Goal: Task Accomplishment & Management: Complete application form

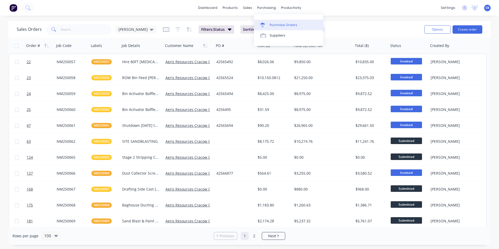
click at [281, 24] on div "Purchase Orders" at bounding box center [284, 25] width 28 height 5
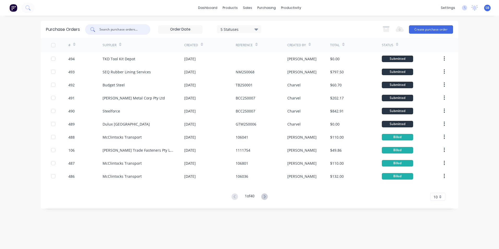
click at [136, 29] on input "text" at bounding box center [120, 29] width 43 height 5
click at [421, 28] on button "Create purchase order" at bounding box center [431, 29] width 44 height 8
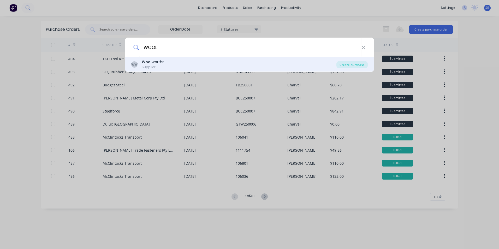
type input "WOOL"
click at [345, 63] on div "Create purchase" at bounding box center [351, 64] width 31 height 7
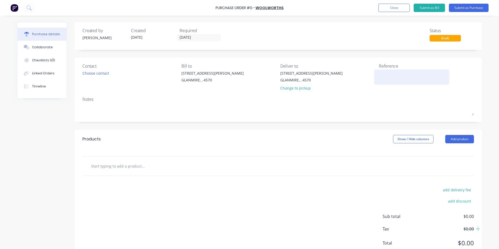
click at [379, 76] on textarea at bounding box center [411, 76] width 65 height 12
type textarea "x"
type textarea "6"
type textarea "x"
type textarea "64"
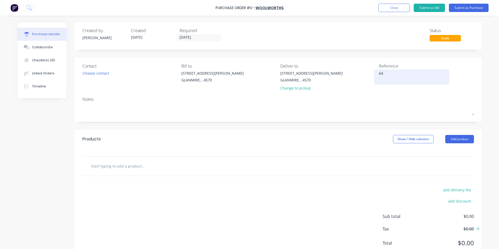
type textarea "x"
type textarea "645"
type textarea "x"
type textarea "645S"
type textarea "x"
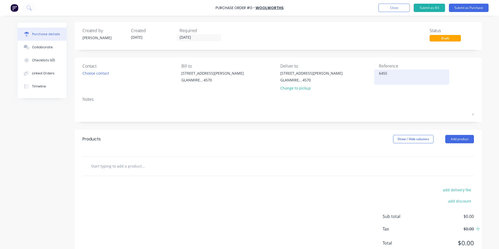
type textarea "645S3"
type textarea "x"
type textarea "645S3FHG54"
type textarea "x"
type textarea "645S3FHG54A"
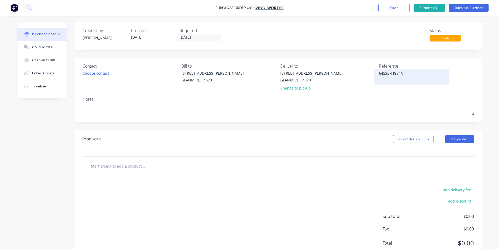
type textarea "x"
type textarea "645S3FHG54AS"
type textarea "x"
type textarea "645S3FHG54AS3"
type textarea "x"
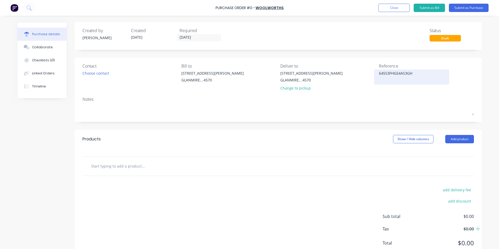
type textarea "645S3FHG54AS3GHJ"
type textarea "x"
type textarea "645S3FHG54AS3GHJ4"
type textarea "x"
type textarea "645S3FHG54AS3GHJ4"
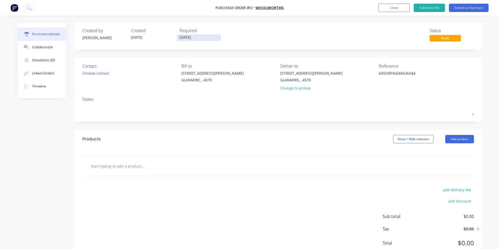
click at [205, 40] on input "[DATE]" at bounding box center [199, 37] width 44 height 7
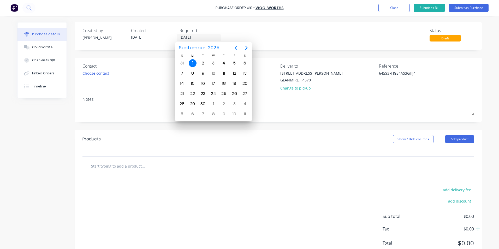
click at [251, 34] on div "Created by [PERSON_NAME] Created [DATE] Required [DATE] Status Draft" at bounding box center [277, 34] width 391 height 14
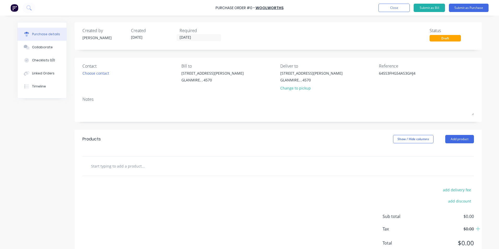
click at [115, 168] on input "text" at bounding box center [143, 166] width 104 height 10
type textarea "x"
type input "M"
type textarea "x"
type input "MI"
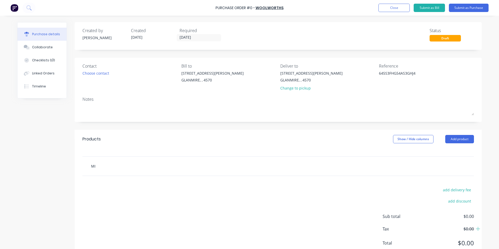
type textarea "x"
type input "MIL"
type textarea "x"
type input "MILK"
type textarea "x"
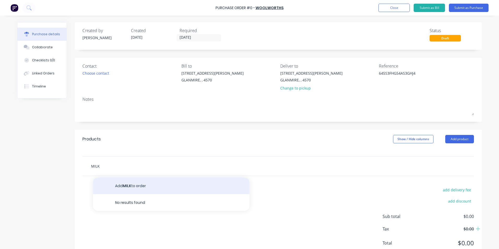
type input "MILK"
click at [118, 182] on button "Add MILK to order" at bounding box center [171, 185] width 157 height 17
type textarea "x"
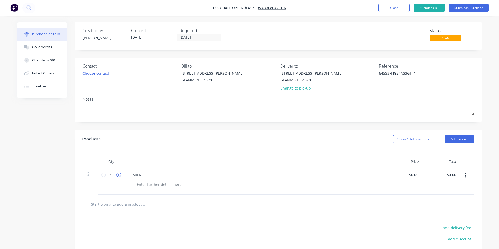
click at [118, 175] on icon at bounding box center [118, 174] width 5 height 5
type textarea "x"
type input "2"
click at [118, 175] on icon at bounding box center [118, 174] width 5 height 5
type textarea "x"
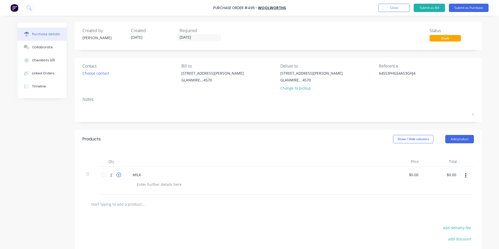
type input "3"
click at [467, 176] on button "button" at bounding box center [465, 175] width 12 height 9
click at [453, 209] on button "Exclude from tax" at bounding box center [449, 210] width 44 height 10
type textarea "x"
type input "0.0000"
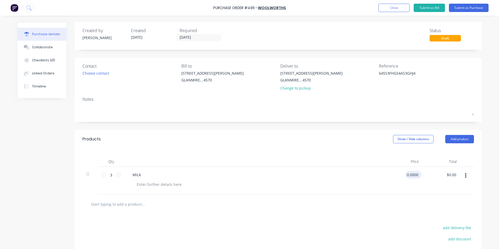
click at [412, 175] on input "0.0000" at bounding box center [412, 175] width 14 height 8
type textarea "x"
type input "$0.00"
type input "0.00"
click at [447, 177] on input "0.00" at bounding box center [451, 175] width 12 height 8
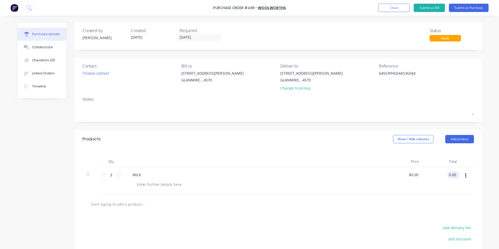
type textarea "x"
drag, startPoint x: 446, startPoint y: 174, endPoint x: 476, endPoint y: 175, distance: 30.0
click at [476, 175] on div "Qty Price Total 3 3 MILK $0.00 $0.00 0.00 0.00" at bounding box center [278, 171] width 407 height 46
type input "13.70"
type textarea "x"
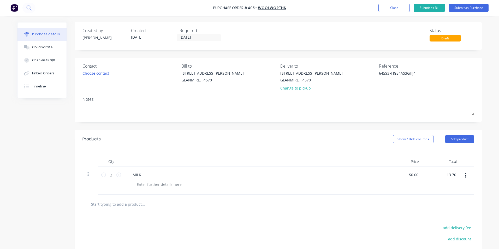
type input "$4.5667"
type input "$13.70"
click at [461, 194] on div at bounding box center [467, 181] width 13 height 28
click at [117, 209] on div at bounding box center [277, 204] width 391 height 19
click at [117, 203] on input "text" at bounding box center [143, 204] width 104 height 10
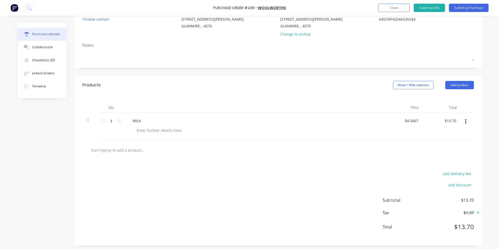
scroll to position [56, 0]
type textarea "x"
type input "G"
type textarea "x"
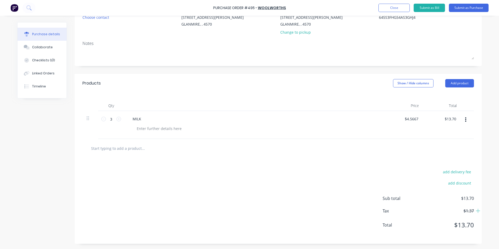
type input "D"
type textarea "x"
type input "DI"
type textarea "x"
type input "DIS"
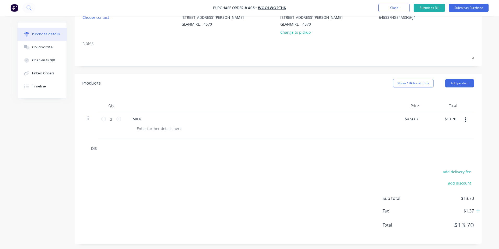
type textarea "x"
type input "DISH"
type textarea "x"
type input "DISHW"
type textarea "x"
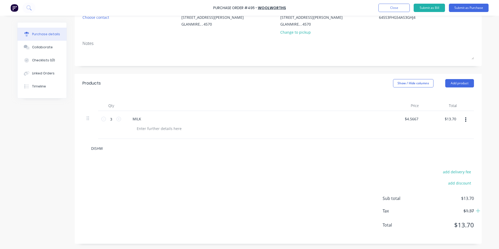
type input "DISHWA"
type textarea "x"
type input "DISHWAS"
type textarea "x"
type input "DISHWAS"
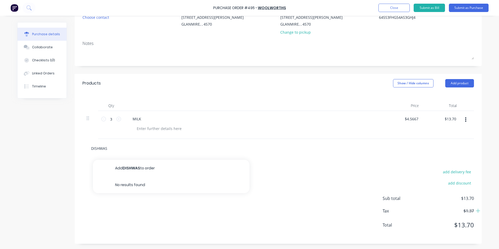
type textarea "x"
type input "DISHWAS"
type textarea "x"
type input "DISHWASH"
type textarea "x"
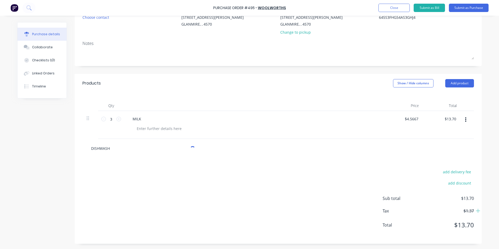
type input "DISHWASH"
type textarea "x"
type input "DISHWASH L"
type textarea "x"
type input "DISHWASH LI"
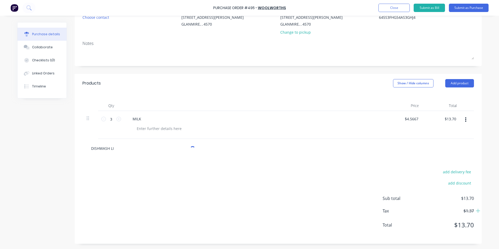
type textarea "x"
type input "DISHWASH LIQ"
type textarea "x"
type input "DISHWASH LIQU"
type textarea "x"
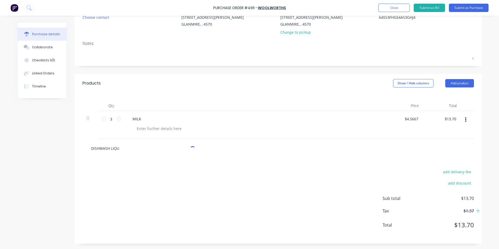
type input "DISHWASH LIQUI"
type textarea "x"
type input "DISHWASH LIQUID"
type textarea "x"
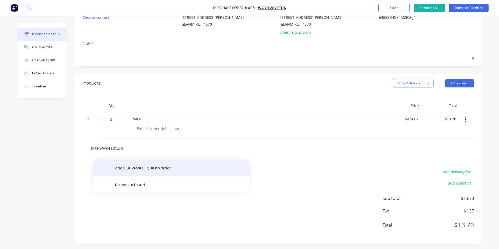
type input "DISHWASH LIQUID"
click at [127, 170] on button "Add DISHWASH LIQUID to order" at bounding box center [171, 168] width 157 height 17
type textarea "x"
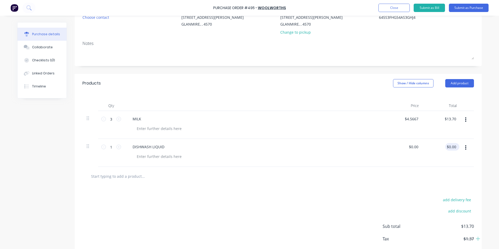
type textarea "x"
type input "0.00"
click at [450, 145] on input "0.00" at bounding box center [452, 147] width 10 height 8
type textarea "x"
drag, startPoint x: 447, startPoint y: 146, endPoint x: 499, endPoint y: 159, distance: 53.0
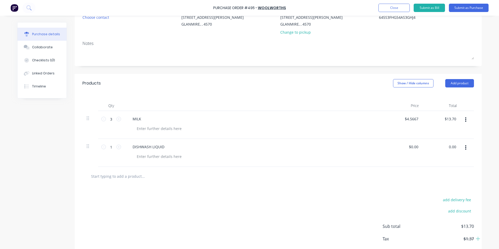
click at [499, 159] on html "Purchase Order #495 - Woolworths Add product Close Submit as Bill Submit as Pur…" at bounding box center [249, 124] width 499 height 249
type input "8.18"
type textarea "x"
type input "$8.18"
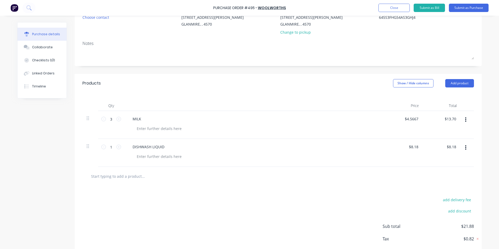
click at [417, 187] on div "add delivery fee add discount Sub total $21.88 Tax $0.82 Total $22.70" at bounding box center [278, 229] width 407 height 86
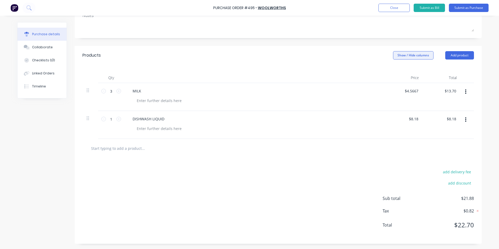
click at [398, 52] on button "Show / Hide columns" at bounding box center [413, 55] width 40 height 8
click at [397, 74] on label "Account" at bounding box center [397, 72] width 9 height 4
click at [393, 70] on input "Account" at bounding box center [393, 70] width 0 height 0
click at [375, 93] on div "Select..." at bounding box center [378, 91] width 31 height 8
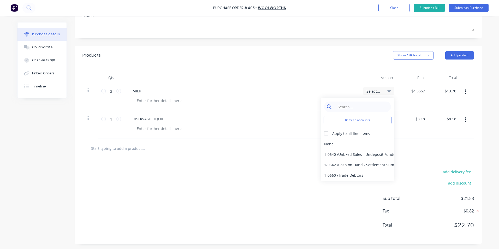
type textarea "x"
click at [369, 108] on input at bounding box center [361, 106] width 53 height 10
type input "STAFF"
click at [346, 153] on div "6-0450 / Staff Amenities" at bounding box center [357, 154] width 73 height 10
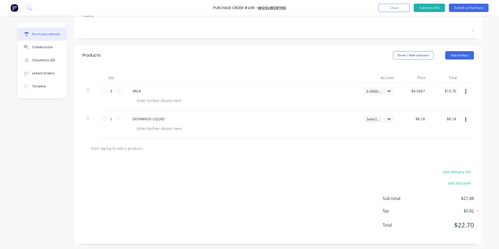
click at [383, 120] on div "Select..." at bounding box center [378, 119] width 25 height 5
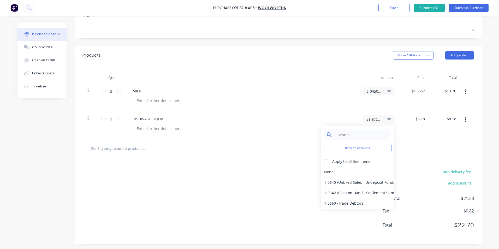
type textarea "x"
click at [366, 132] on input at bounding box center [361, 134] width 53 height 10
type input "STAFF"
click at [349, 181] on div "6-0450 / Staff Amenities" at bounding box center [357, 182] width 73 height 10
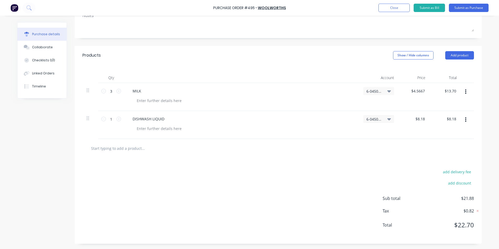
click at [380, 148] on div at bounding box center [278, 148] width 383 height 10
click at [422, 8] on button "Submit as Bill" at bounding box center [429, 8] width 31 height 8
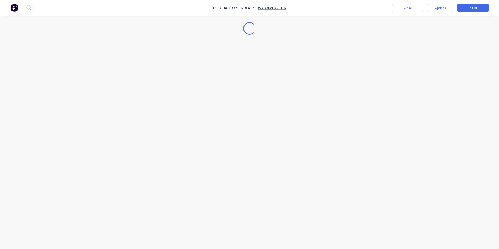
type textarea "x"
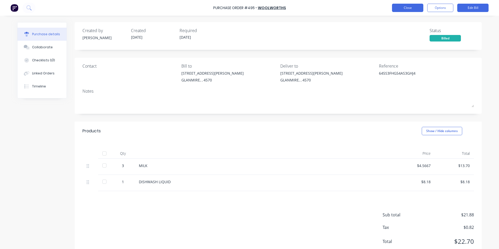
click at [422, 10] on button "Close" at bounding box center [407, 8] width 31 height 8
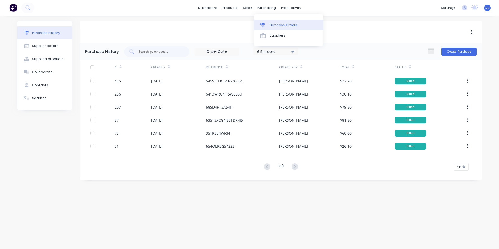
click at [272, 22] on link "Purchase Orders" at bounding box center [288, 25] width 69 height 10
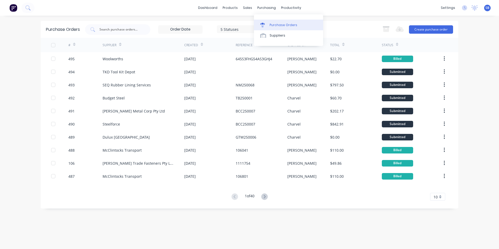
click at [276, 25] on div "Purchase Orders" at bounding box center [284, 25] width 28 height 5
click at [428, 30] on button "Create purchase order" at bounding box center [431, 29] width 44 height 8
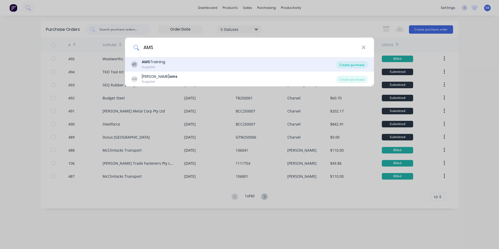
type input "AMS"
click at [352, 64] on div "Create purchase" at bounding box center [351, 64] width 31 height 7
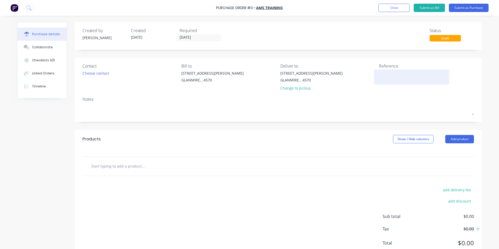
click at [382, 80] on textarea at bounding box center [411, 76] width 65 height 12
type textarea "INV#-28585"
type textarea "x"
type textarea "INV#-28585"
click at [200, 35] on input "[DATE]" at bounding box center [199, 37] width 44 height 7
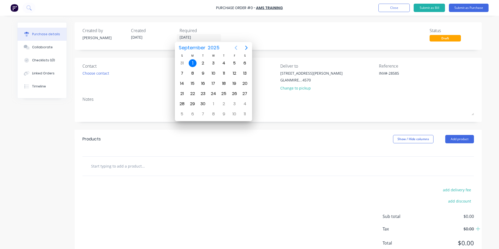
click at [236, 48] on icon "Previous page" at bounding box center [236, 48] width 2 height 4
click at [233, 102] on div "29" at bounding box center [234, 104] width 8 height 8
type textarea "x"
type input "[DATE]"
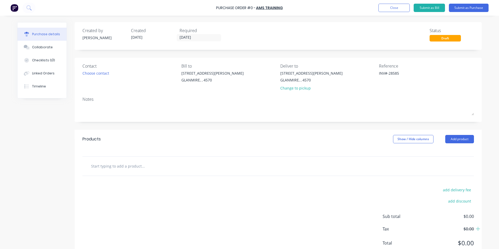
click at [109, 161] on input "text" at bounding box center [143, 166] width 104 height 10
type textarea "x"
type input "C"
type textarea "x"
type input "CO"
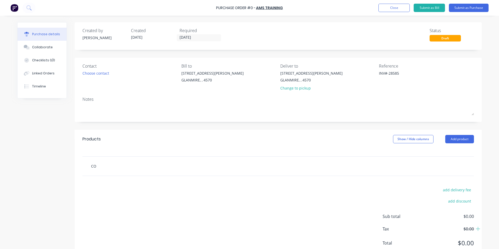
type textarea "x"
type input "CON"
type textarea "x"
type input "CONF"
type textarea "x"
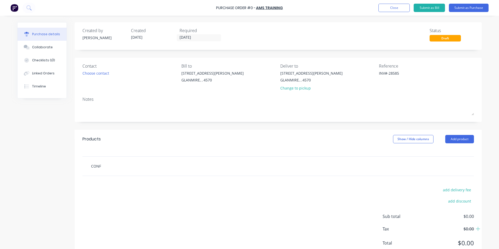
type input "CONFI"
type textarea "x"
type input "CONFIN"
type textarea "x"
type input "CONFINE"
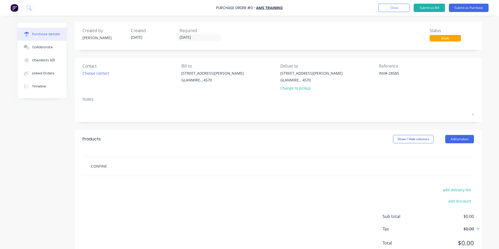
type textarea "x"
type input "CONFINED"
type textarea "x"
type input "CONFINED"
type textarea "x"
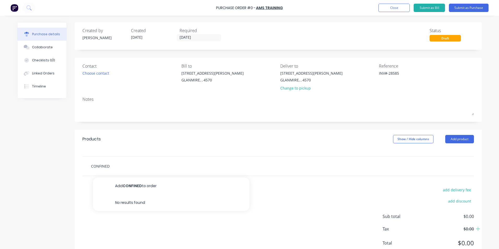
type input "CONFINED S"
type textarea "x"
type input "CONFINED SP"
type textarea "x"
type input "CONFINED SPA"
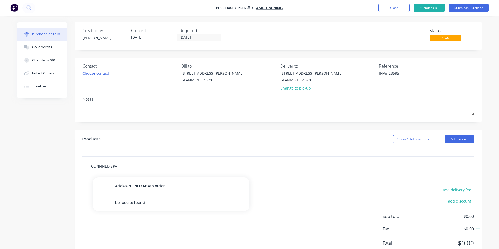
type textarea "x"
type input "CONFINED SPAC"
type textarea "x"
type input "CONFINED SPACE"
type textarea "x"
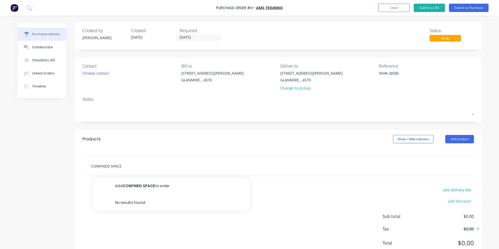
type input "CONFINED SPACE"
type textarea "x"
type input "CONFINED SPACE A"
type textarea "x"
type input "CONFINED SPACE AN"
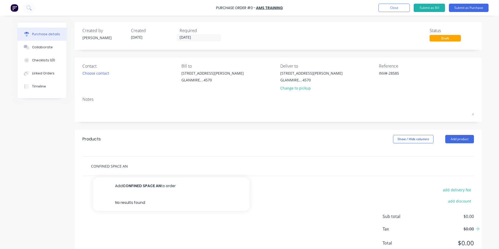
type textarea "x"
type input "CONFINED SPACE AND"
type textarea "x"
type input "CONFINED SPACE AND"
type textarea "x"
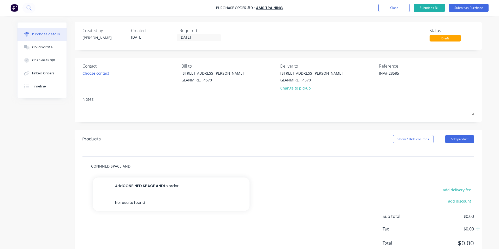
type input "CONFINED SPACE AND W"
type textarea "x"
type input "CONFINED SPACE AND WO"
type textarea "x"
type input "CONFINED SPACE AND WOR"
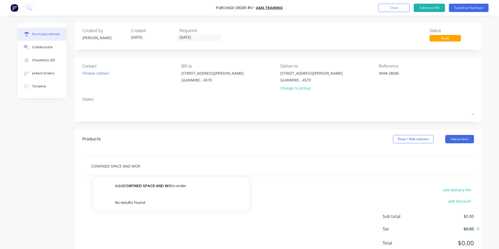
type textarea "x"
type input "CONFINED SPACE AND WORK"
type textarea "x"
type input "CONFINED SPACE AND WORKI"
type textarea "x"
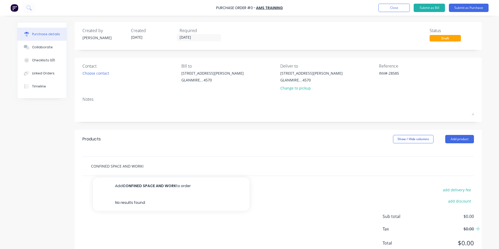
type input "CONFINED SPACE AND WORKIN"
type textarea "x"
type input "CONFINED SPACE AND WORKING"
type textarea "x"
type input "CONFINED SPACE AND WORKING"
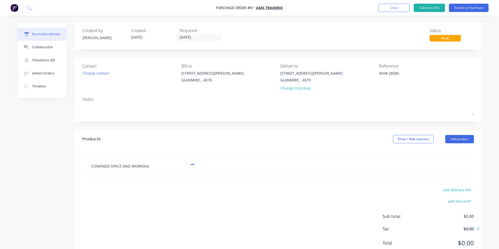
type textarea "x"
type input "CONFINED SPACE AND WORKING A"
type textarea "x"
type input "CONFINED SPACE AND WORKING AT"
type textarea "x"
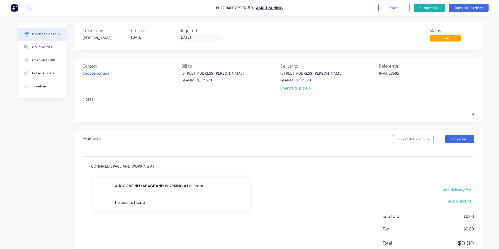
type input "CONFINED SPACE AND WORKING AT"
type textarea "x"
type input "CONFINED SPACE AND WORKING AT H"
type textarea "x"
type input "CONFINED SPACE AND WORKING AT HE"
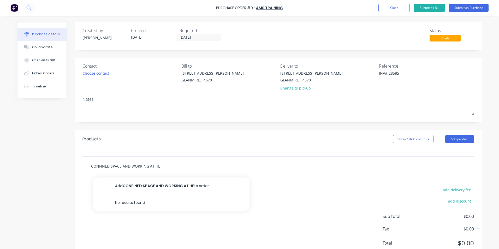
type textarea "x"
type input "CONFINED SPACE AND WORKING AT HEI"
type textarea "x"
type input "CONFINED SPACE AND WORKING AT HEIG"
type textarea "x"
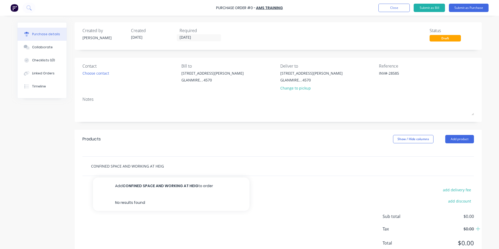
type input "CONFINED SPACE AND WORKING AT HEIGH"
type textarea "x"
type input "CONFINED SPACE AND WORKING AT HEIGHT"
type textarea "x"
type input "CONFINED SPACE AND WORKING AT HEIGHTS"
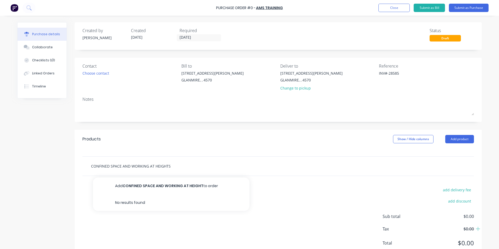
type textarea "x"
type input "CONFINED SPACE AND WORKING AT HEIGHTS"
type textarea "x"
type input "CONFINED SPACE AND WORKING AT HEIGHTS T"
type textarea "x"
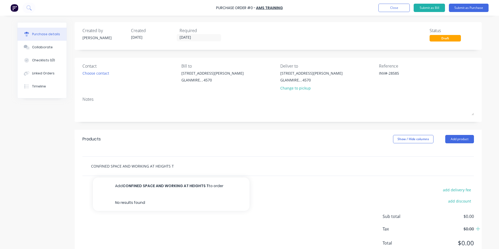
type input "CONFINED SPACE AND WORKING AT HEIGHTS TR"
type textarea "x"
type input "CONFINED SPACE AND WORKING AT HEIGHTS TRA"
type textarea "x"
type input "CONFINED SPACE AND WORKING AT [GEOGRAPHIC_DATA]"
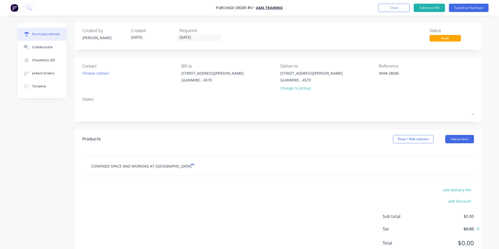
type textarea "x"
type input "CONFINED SPACE AND WORKING AT HEIGHTS TRAIN"
type textarea "x"
type input "CONFINED SPACE AND WORKING AT HEIGHTS TRAINI"
type textarea "x"
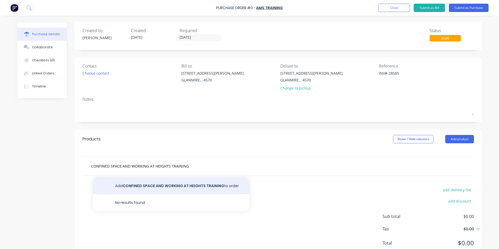
click at [148, 189] on button "Add CONFINED SPACE AND WORKING AT HEIGHTS TRAINING to order" at bounding box center [171, 185] width 157 height 17
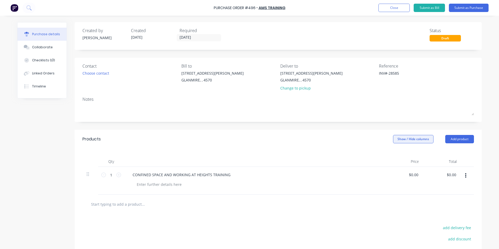
click at [421, 143] on button "Show / Hide columns" at bounding box center [413, 139] width 40 height 8
click at [396, 154] on span at bounding box center [395, 156] width 4 height 4
click at [393, 154] on input "Account" at bounding box center [393, 154] width 0 height 0
click at [373, 173] on span "Select..." at bounding box center [374, 174] width 16 height 5
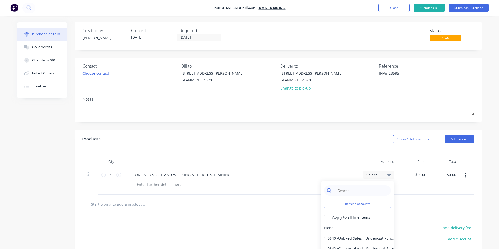
click at [359, 188] on input at bounding box center [361, 190] width 53 height 10
click at [325, 224] on div "6-0448 / Staff Training" at bounding box center [357, 227] width 73 height 10
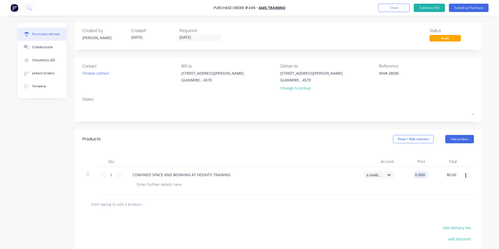
click at [420, 173] on input "0.0000" at bounding box center [420, 175] width 12 height 8
drag, startPoint x: 445, startPoint y: 175, endPoint x: 488, endPoint y: 181, distance: 43.5
click at [487, 181] on div "Purchase Order #496 - AMS Training Add product Close Submit as Bill Submit as P…" at bounding box center [249, 124] width 499 height 249
click at [462, 174] on button "button" at bounding box center [465, 175] width 12 height 9
click at [438, 210] on button "Exclude from tax" at bounding box center [449, 210] width 44 height 10
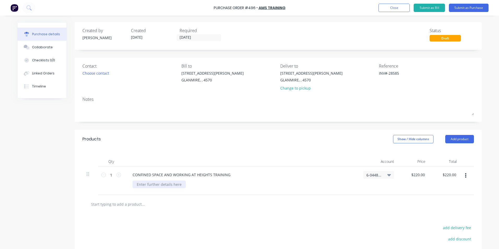
click at [162, 183] on div at bounding box center [159, 185] width 53 height 8
click at [426, 7] on button "Submit as Bill" at bounding box center [429, 8] width 31 height 8
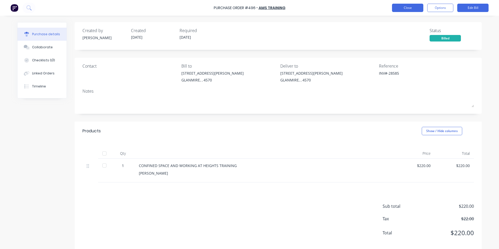
click at [408, 8] on button "Close" at bounding box center [407, 8] width 31 height 8
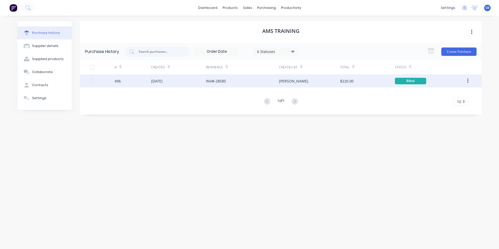
click at [229, 82] on div "INV#-28585" at bounding box center [242, 80] width 73 height 13
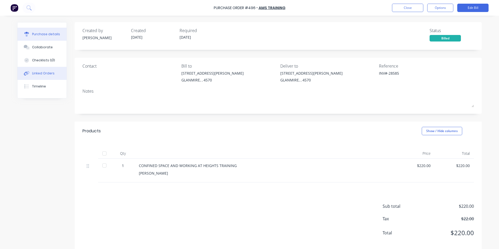
click at [45, 77] on button "Linked Orders" at bounding box center [41, 73] width 49 height 13
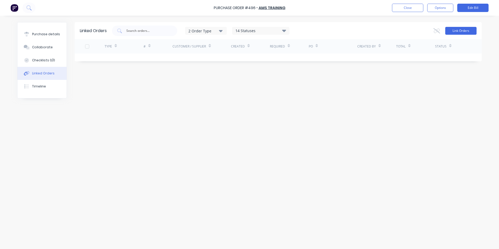
click at [452, 32] on button "Link Orders" at bounding box center [460, 31] width 31 height 8
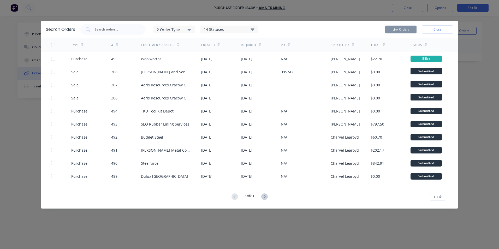
click at [168, 24] on div "2 Order Type 14 Statuses Sales Order Status All Archived Draft Quote Submitted …" at bounding box center [168, 29] width 177 height 10
click at [165, 30] on div "2 Order Type" at bounding box center [174, 29] width 35 height 5
click at [172, 53] on div "Purchase" at bounding box center [175, 52] width 30 height 5
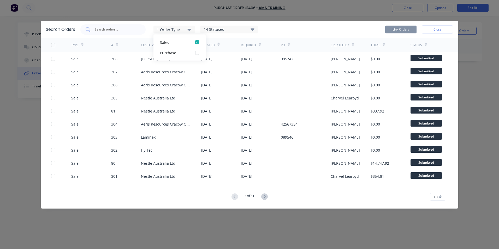
click at [104, 28] on input "text" at bounding box center [115, 29] width 43 height 5
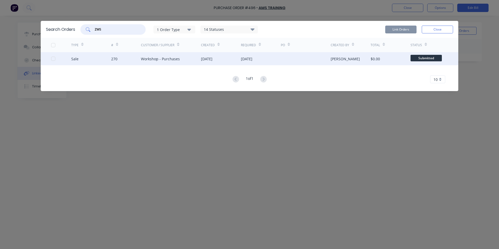
click at [52, 59] on div at bounding box center [53, 58] width 10 height 10
click at [407, 28] on button "Link Orders" at bounding box center [400, 30] width 31 height 8
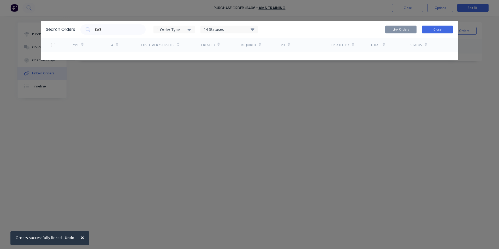
click at [431, 28] on button "Close" at bounding box center [437, 30] width 31 height 8
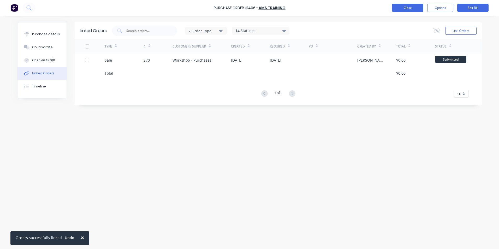
click at [402, 6] on button "Close" at bounding box center [407, 8] width 31 height 8
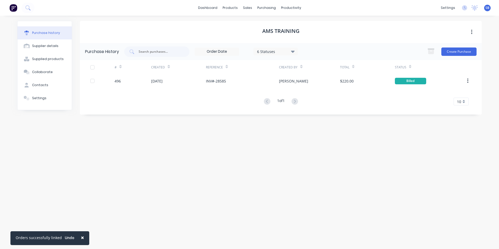
click at [211, 3] on div "dashboard products sales purchasing productivity dashboard products Product Cat…" at bounding box center [249, 8] width 499 height 16
click at [245, 7] on div "sales" at bounding box center [247, 8] width 14 height 8
click at [269, 26] on div "Sales Orders" at bounding box center [266, 25] width 21 height 5
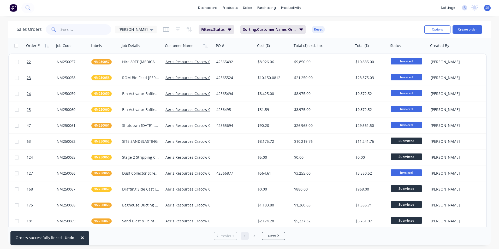
click at [63, 28] on input "text" at bounding box center [86, 29] width 51 height 10
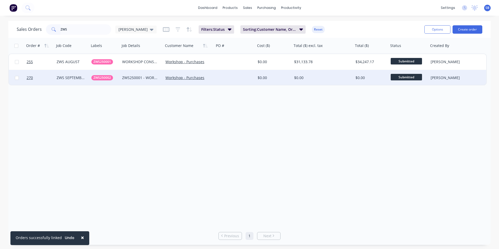
click at [145, 76] on div "ZWS250001 - WORKSHOP HOURS/PURCHASES - [DATE]" at bounding box center [140, 77] width 37 height 5
click at [196, 77] on link "Workshop - Purchases" at bounding box center [184, 77] width 39 height 5
click at [249, 77] on div at bounding box center [234, 78] width 41 height 16
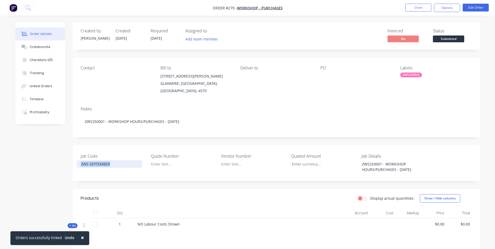
drag, startPoint x: 115, startPoint y: 162, endPoint x: 63, endPoint y: 154, distance: 52.9
click at [63, 154] on div "Created by [PERSON_NAME] Created [DATE] Required [DATE] Assigned to Add team me…" at bounding box center [247, 174] width 464 height 305
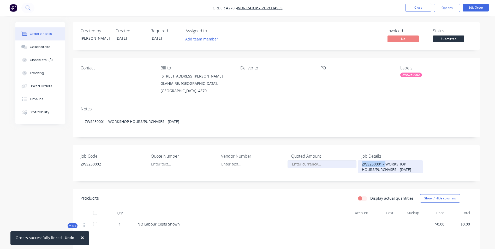
drag, startPoint x: 386, startPoint y: 159, endPoint x: 305, endPoint y: 159, distance: 81.1
click at [305, 159] on div "Job Code ZWS250002 Quote Number Vendor Number Quoted Amount Job Details ZWS2500…" at bounding box center [276, 163] width 407 height 36
drag, startPoint x: 401, startPoint y: 165, endPoint x: 362, endPoint y: 165, distance: 39.7
click at [362, 165] on div "WORKSHOP HOURS/PURCHASES - [DATE]" at bounding box center [390, 166] width 65 height 13
copy div "- [DATE]"
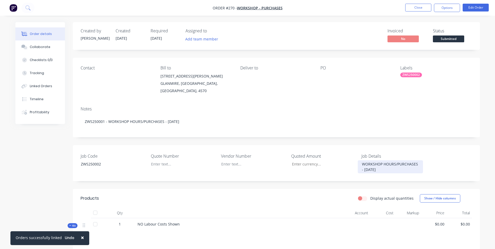
click at [361, 160] on div "WORKSHOP HOURS/PURCHASES - [DATE]" at bounding box center [390, 166] width 65 height 13
drag, startPoint x: 358, startPoint y: 172, endPoint x: 410, endPoint y: 172, distance: 51.9
click at [410, 172] on div "- [DATE] - WORKSHOP HOURS/PURCHASES - [DATE]" at bounding box center [390, 166] width 65 height 13
click at [343, 172] on div "Job Code ZWS250002 Quote Number Vendor Number Quoted Amount Job Details - [DATE…" at bounding box center [276, 163] width 407 height 36
click at [467, 10] on button "Edit Order" at bounding box center [476, 8] width 26 height 8
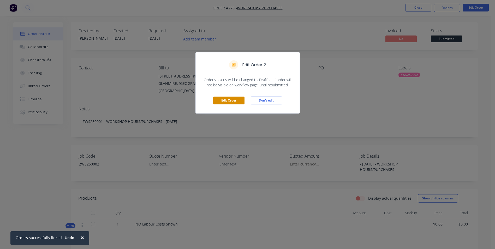
click at [230, 100] on button "Edit Order" at bounding box center [228, 101] width 31 height 8
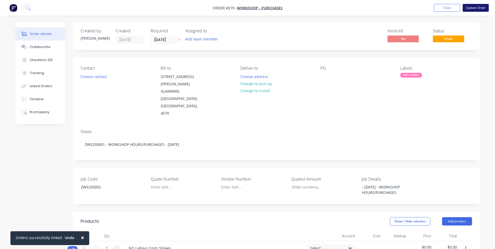
click at [469, 7] on button "Update Order" at bounding box center [476, 8] width 26 height 8
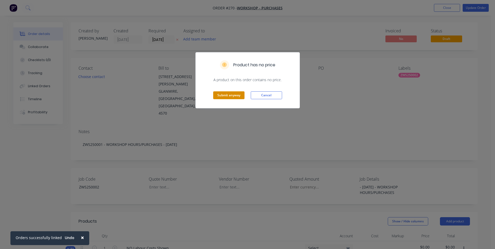
click at [224, 98] on button "Submit anyway" at bounding box center [228, 95] width 31 height 8
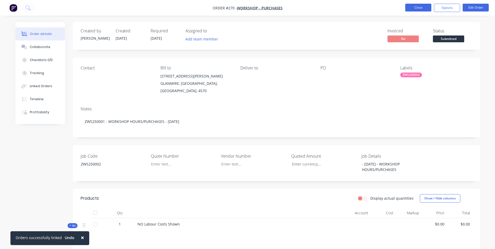
click at [418, 6] on nav "Order #270 - Workshop - Purchases Close Options Edit Order" at bounding box center [247, 8] width 495 height 16
click at [418, 3] on nav "Order #270 - Workshop - Purchases Close Options Edit Order" at bounding box center [247, 8] width 495 height 16
click at [417, 8] on button "Close" at bounding box center [418, 8] width 26 height 8
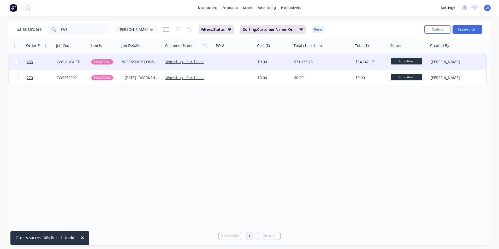
click at [240, 63] on div at bounding box center [234, 62] width 41 height 16
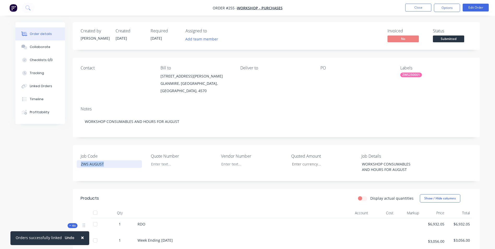
drag, startPoint x: 107, startPoint y: 161, endPoint x: -31, endPoint y: 139, distance: 139.8
drag, startPoint x: 404, startPoint y: 164, endPoint x: 375, endPoint y: 164, distance: 29.2
click at [375, 164] on div "WORKSHOP CONSUMABLES AND HOURS FOR AUGUST" at bounding box center [390, 166] width 65 height 13
click at [362, 160] on div "WORKSHOP CONSUMABLES AND HOURS" at bounding box center [390, 166] width 65 height 13
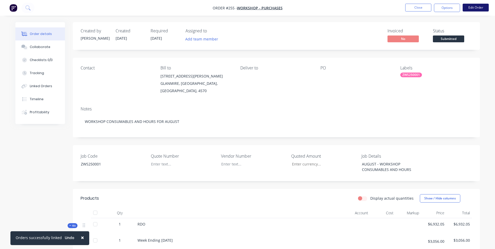
click at [472, 8] on button "Edit Order" at bounding box center [476, 8] width 26 height 8
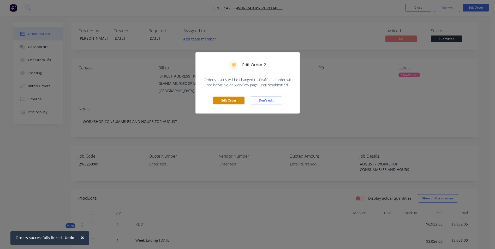
click at [234, 99] on button "Edit Order" at bounding box center [228, 101] width 31 height 8
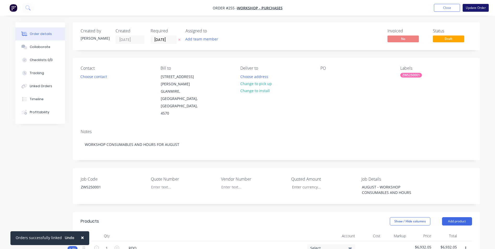
click at [479, 8] on button "Update Order" at bounding box center [476, 8] width 26 height 8
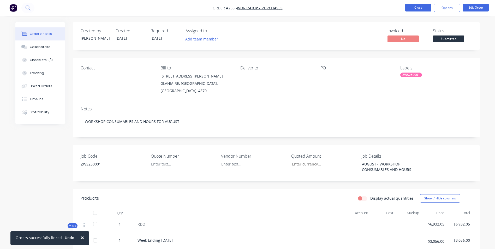
click at [420, 10] on button "Close" at bounding box center [418, 8] width 26 height 8
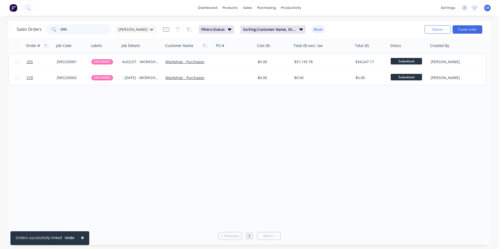
click at [78, 29] on input "ZWS" at bounding box center [86, 29] width 51 height 10
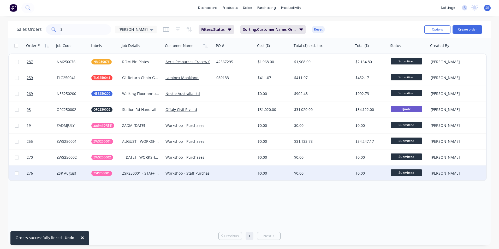
click at [148, 176] on div "ZSP250001 - STAFF PURCHASES AUGUST" at bounding box center [140, 173] width 37 height 5
click at [266, 173] on div "$0.00" at bounding box center [273, 173] width 31 height 5
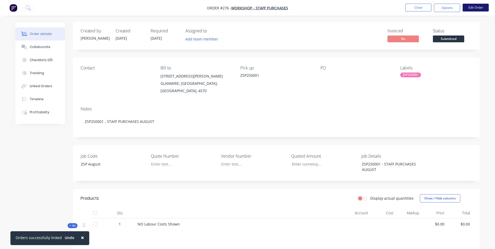
click at [478, 7] on button "Edit Order" at bounding box center [476, 8] width 26 height 8
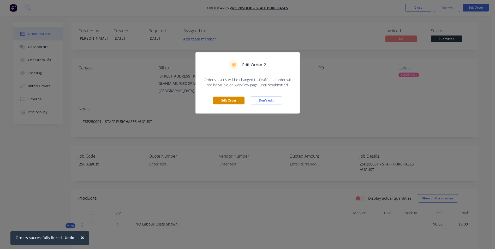
click at [230, 100] on button "Edit Order" at bounding box center [228, 101] width 31 height 8
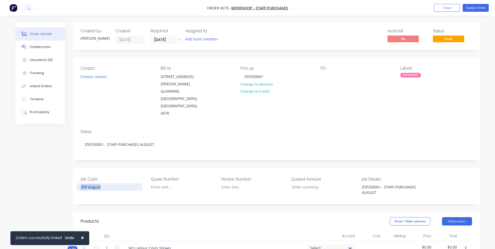
drag, startPoint x: 103, startPoint y: 165, endPoint x: 28, endPoint y: 154, distance: 76.4
click at [28, 154] on div "Created by [PERSON_NAME] Created [DATE] Required [DATE] Assigned to Add team me…" at bounding box center [247, 223] width 464 height 402
drag, startPoint x: 383, startPoint y: 166, endPoint x: 331, endPoint y: 154, distance: 53.3
click at [332, 168] on div "Job Code ZSP250001 Quote Number Vendor Number Quoted Amount Job Details ZSP2500…" at bounding box center [276, 186] width 407 height 36
drag, startPoint x: 386, startPoint y: 174, endPoint x: 387, endPoint y: 171, distance: 3.2
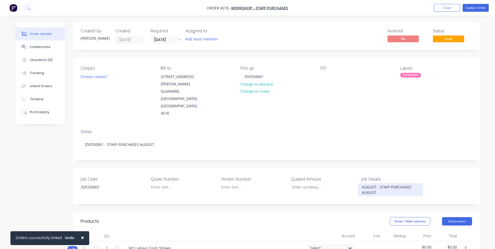
click at [386, 183] on div "AUGUST- STAFF PURCHASES AUGUST" at bounding box center [390, 189] width 65 height 13
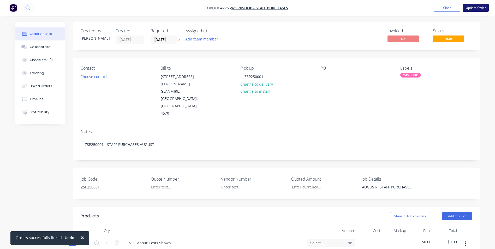
click at [472, 8] on button "Update Order" at bounding box center [476, 8] width 26 height 8
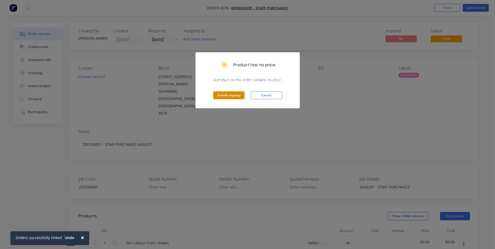
click at [222, 94] on button "Submit anyway" at bounding box center [228, 95] width 31 height 8
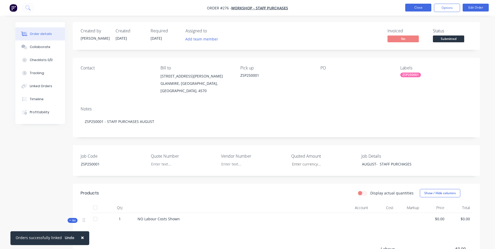
click at [427, 7] on button "Close" at bounding box center [418, 8] width 26 height 8
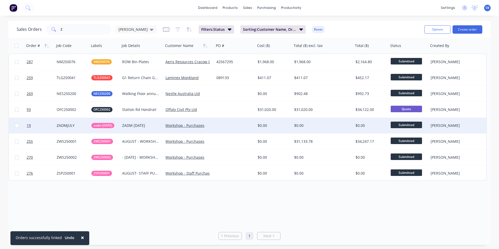
click at [409, 126] on span "Submitted" at bounding box center [406, 125] width 31 height 7
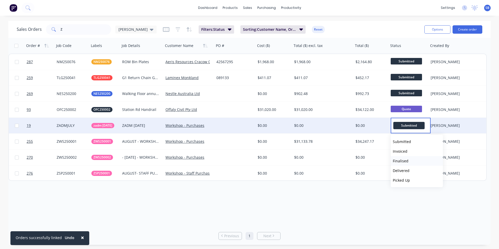
click at [406, 159] on span "Finalised" at bounding box center [401, 160] width 16 height 5
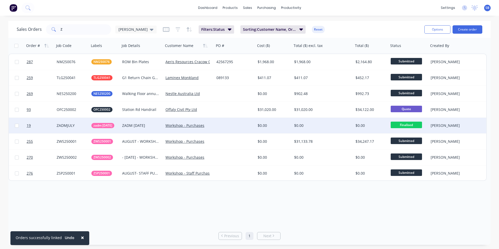
click at [232, 201] on div "Order # Job Code Labels Job Details Customer Name PO # Cost ($) Total ($) excl.…" at bounding box center [249, 132] width 482 height 189
click at [212, 31] on button "Filters: Status" at bounding box center [216, 29] width 35 height 8
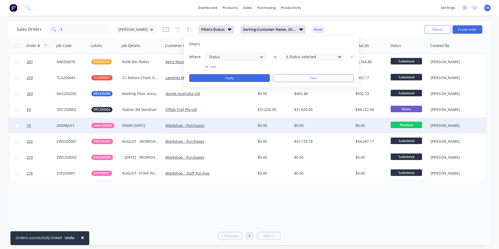
click at [312, 56] on div "6 Status selected" at bounding box center [309, 56] width 47 height 5
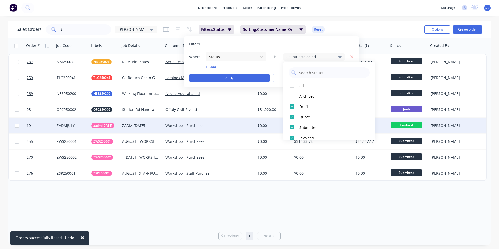
click at [265, 206] on div "Order # Job Code Labels Job Details Customer Name PO # Cost ($) Total ($) excl.…" at bounding box center [249, 132] width 482 height 189
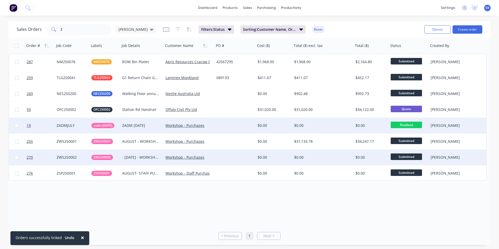
click at [245, 158] on div at bounding box center [234, 157] width 41 height 16
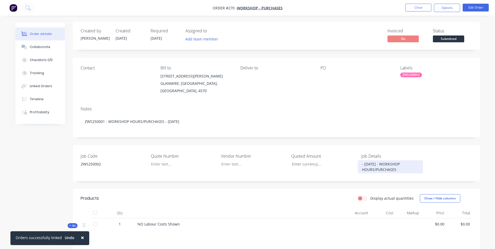
click at [364, 160] on div "- [DATE] - WORKSHOP HOURS/PURCHASES" at bounding box center [390, 166] width 65 height 13
click at [411, 10] on button "Close" at bounding box center [418, 8] width 26 height 8
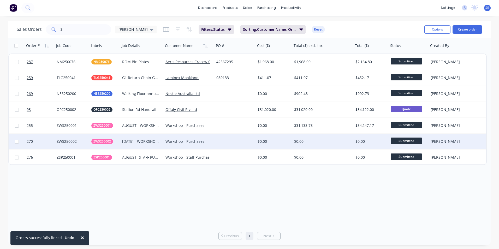
click at [155, 144] on div "[DATE] - WORKSHOP HOURS/PURCHASES" at bounding box center [141, 142] width 43 height 16
click at [156, 137] on div "[DATE] - WORKSHOP HOURS/PURCHASES" at bounding box center [142, 140] width 42 height 13
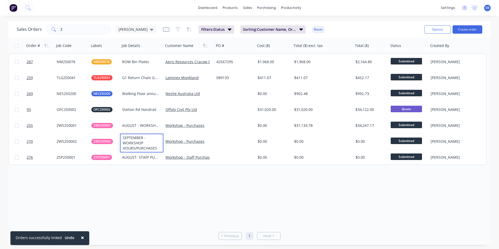
click at [197, 190] on div "Order # Job Code Labels Job Details Customer Name PO # Cost ($) Total ($) excl.…" at bounding box center [249, 132] width 482 height 189
click at [459, 27] on button "Create order" at bounding box center [467, 29] width 30 height 8
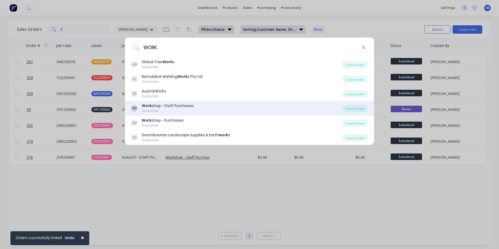
click at [252, 105] on div "WP Work shop - Staff Purchases Customer" at bounding box center [236, 108] width 211 height 10
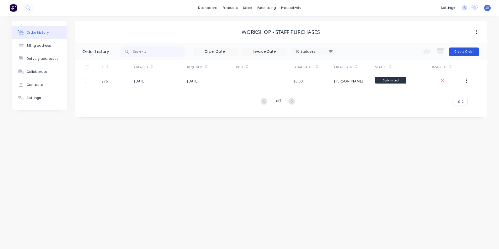
click at [467, 53] on button "Create Order" at bounding box center [464, 51] width 30 height 8
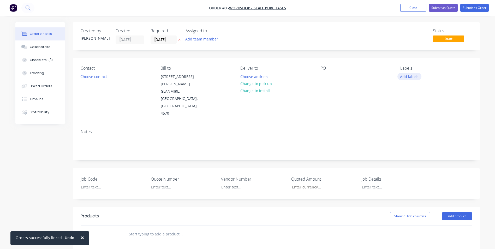
click at [402, 76] on button "Add labels" at bounding box center [409, 76] width 24 height 7
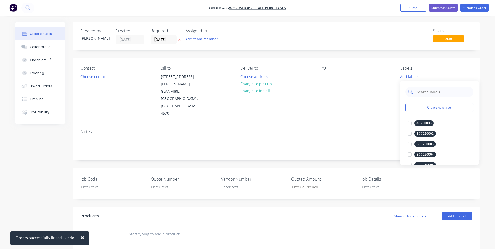
click at [432, 91] on input "text" at bounding box center [443, 92] width 55 height 10
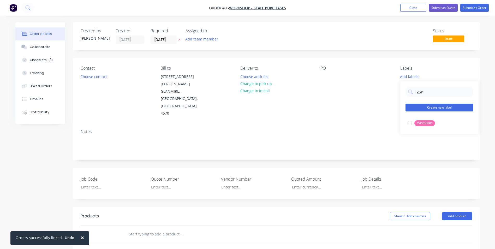
click at [435, 107] on button "Create new label" at bounding box center [439, 108] width 68 height 8
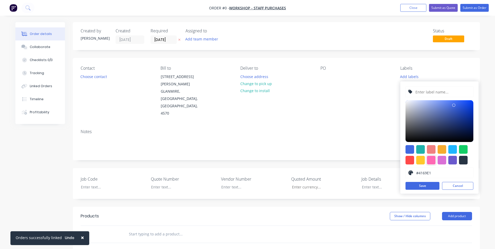
click at [435, 161] on div at bounding box center [431, 160] width 9 height 9
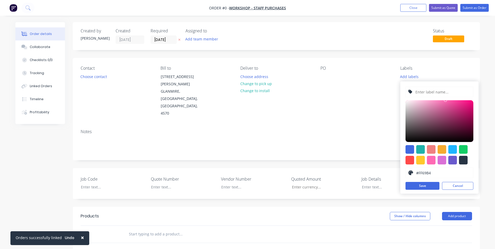
click at [434, 91] on input "text" at bounding box center [443, 92] width 56 height 10
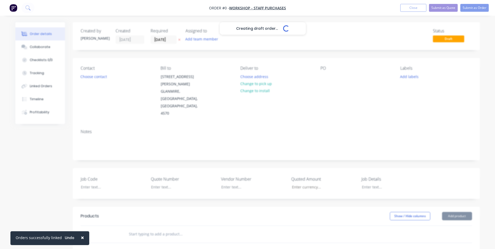
click at [272, 107] on div "Creating draft order... Loading... Order details Collaborate Checklists 0/0 Tra…" at bounding box center [247, 199] width 475 height 354
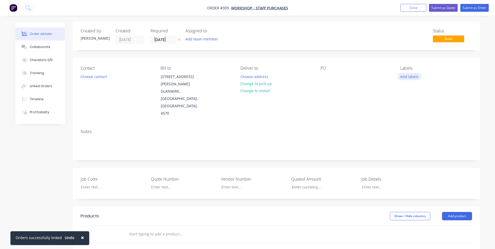
click at [404, 76] on button "Add labels" at bounding box center [409, 76] width 24 height 7
click at [444, 105] on button "Create new label" at bounding box center [439, 108] width 68 height 8
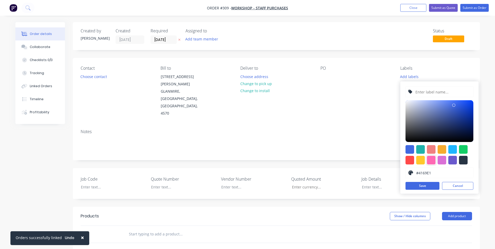
click at [431, 159] on div at bounding box center [431, 160] width 9 height 9
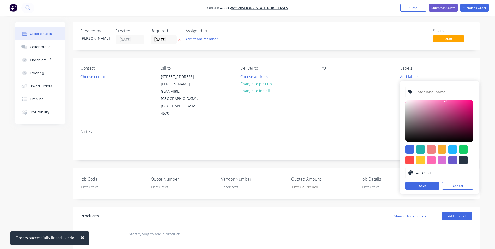
click at [428, 89] on input "text" at bounding box center [443, 92] width 56 height 10
click at [425, 185] on button "Save" at bounding box center [422, 186] width 34 height 8
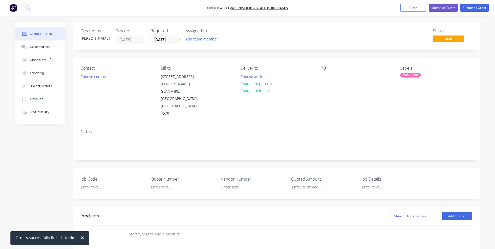
click at [373, 89] on div "PO" at bounding box center [355, 91] width 71 height 51
click at [95, 183] on div at bounding box center [109, 187] width 65 height 8
click at [254, 82] on button "Change to pick up" at bounding box center [255, 83] width 37 height 7
click at [242, 75] on div at bounding box center [244, 77] width 8 height 8
click at [369, 183] on div at bounding box center [390, 187] width 65 height 8
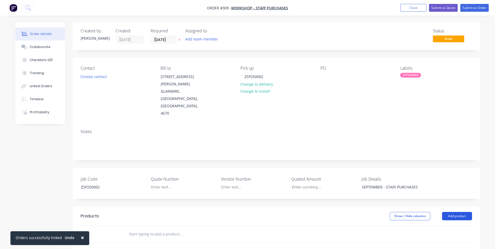
click at [461, 212] on button "Add product" at bounding box center [457, 216] width 30 height 8
click at [451, 225] on div "Product catalogue" at bounding box center [447, 229] width 40 height 8
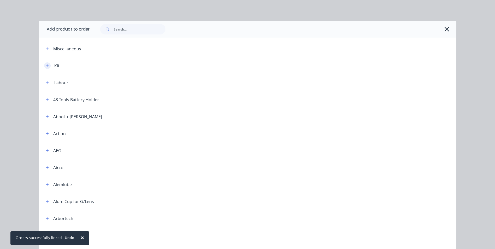
click at [45, 68] on button "button" at bounding box center [47, 65] width 7 height 7
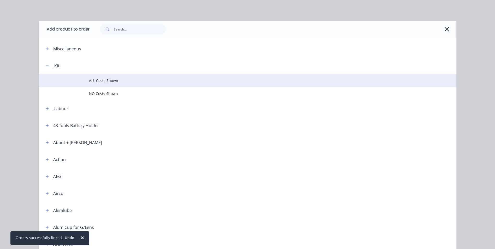
click at [98, 78] on span "ALL Costs Shown" at bounding box center [236, 80] width 294 height 5
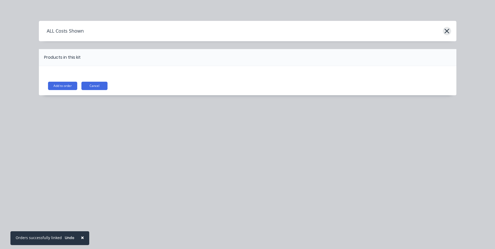
click at [451, 28] on div "ALL Costs Shown" at bounding box center [247, 31] width 417 height 10
click at [449, 32] on icon "button" at bounding box center [446, 30] width 5 height 7
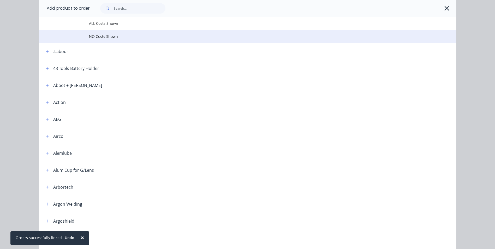
click at [95, 32] on td "NO Costs Shown" at bounding box center [272, 36] width 367 height 13
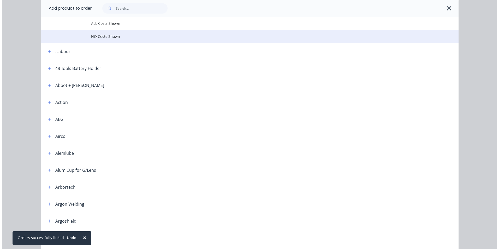
scroll to position [0, 0]
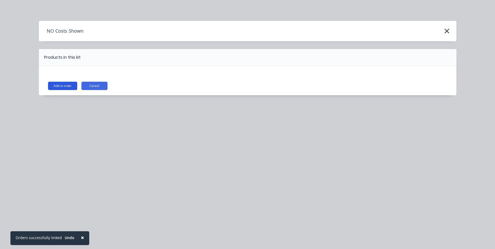
click at [55, 85] on button "Add to order" at bounding box center [62, 86] width 29 height 8
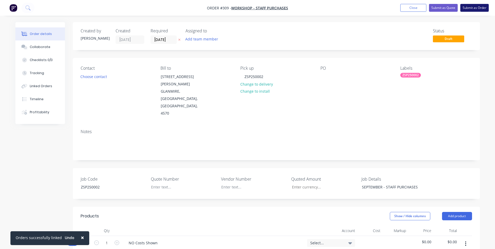
click at [479, 7] on button "Submit as Order" at bounding box center [474, 8] width 28 height 8
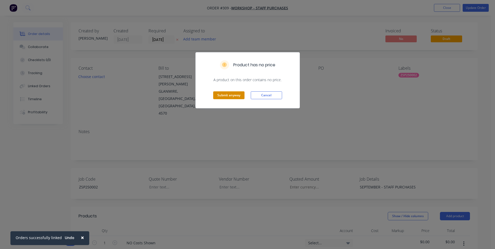
click at [218, 97] on button "Submit anyway" at bounding box center [228, 95] width 31 height 8
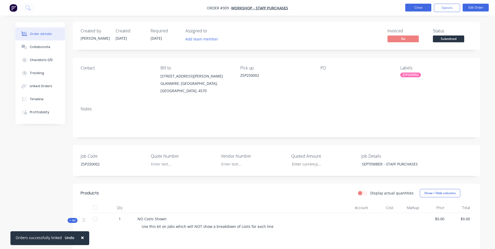
click at [418, 10] on button "Close" at bounding box center [418, 8] width 26 height 8
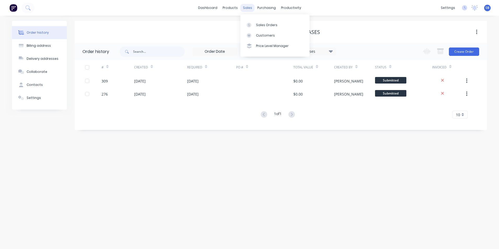
click at [246, 6] on div "sales" at bounding box center [247, 8] width 14 height 8
click at [259, 23] on div "Sales Orders" at bounding box center [266, 25] width 21 height 5
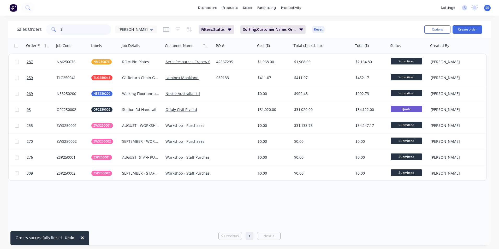
click at [94, 27] on input "Z" at bounding box center [86, 29] width 51 height 10
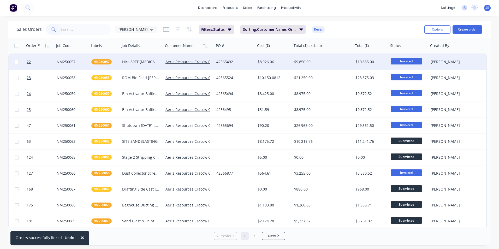
click at [255, 61] on div "42565492" at bounding box center [234, 62] width 41 height 16
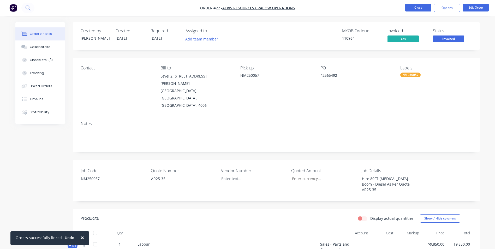
click at [412, 9] on button "Close" at bounding box center [418, 8] width 26 height 8
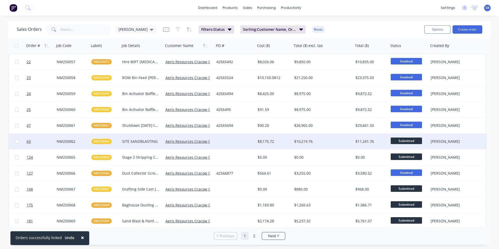
click at [273, 141] on div "$8,175.72" at bounding box center [273, 141] width 31 height 5
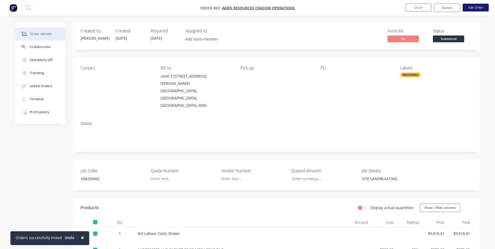
click at [479, 6] on button "Edit Order" at bounding box center [476, 8] width 26 height 8
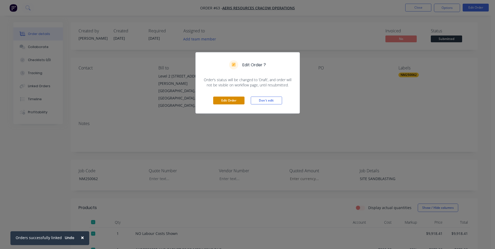
click at [226, 97] on button "Edit Order" at bounding box center [228, 101] width 31 height 8
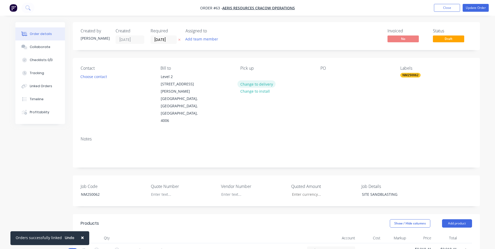
click at [242, 85] on button "Change to delivery" at bounding box center [256, 83] width 38 height 7
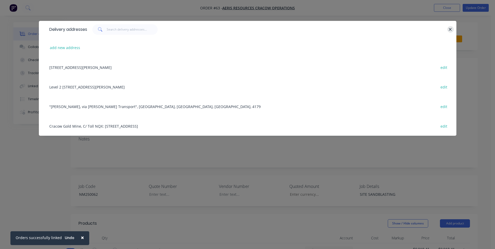
click at [452, 28] on icon "button" at bounding box center [449, 29] width 3 height 5
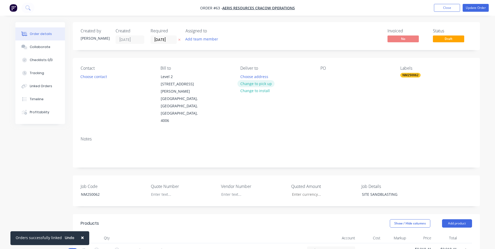
click at [258, 82] on button "Change to pick up" at bounding box center [255, 83] width 37 height 7
click at [242, 74] on div at bounding box center [244, 77] width 8 height 8
click at [476, 10] on button "Update Order" at bounding box center [476, 8] width 26 height 8
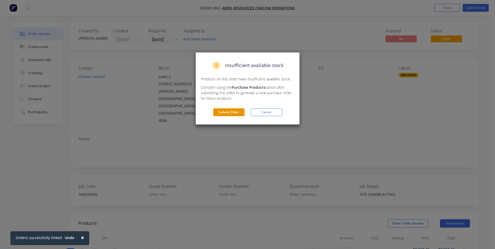
click at [229, 114] on button "Submit Order" at bounding box center [228, 112] width 31 height 8
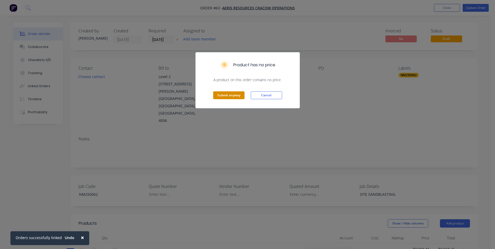
click at [231, 95] on button "Submit anyway" at bounding box center [228, 95] width 31 height 8
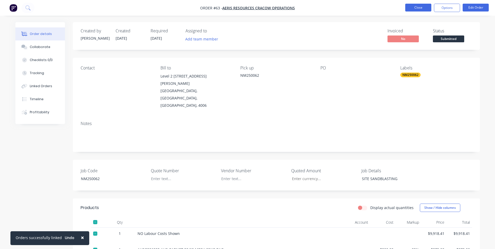
click at [412, 10] on button "Close" at bounding box center [418, 8] width 26 height 8
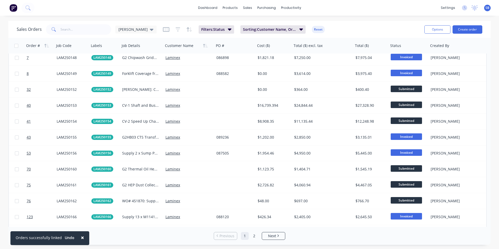
scroll to position [783, 0]
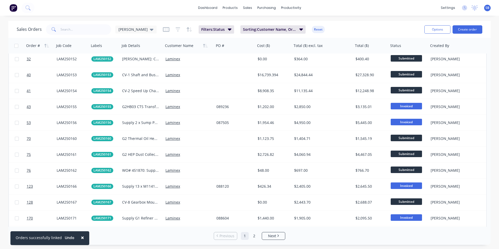
click at [81, 236] on span "×" at bounding box center [82, 237] width 3 height 7
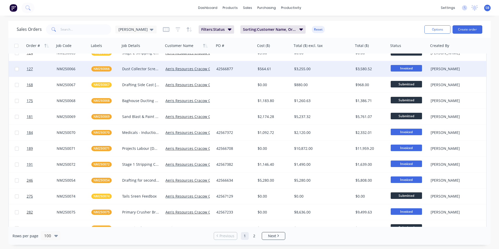
scroll to position [0, 0]
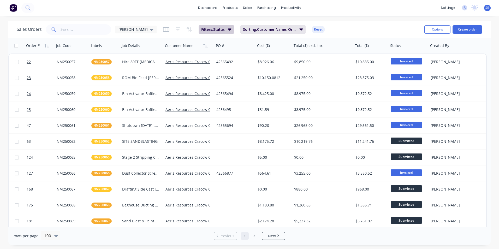
click at [207, 31] on span "Filters: Status" at bounding box center [212, 29] width 23 height 5
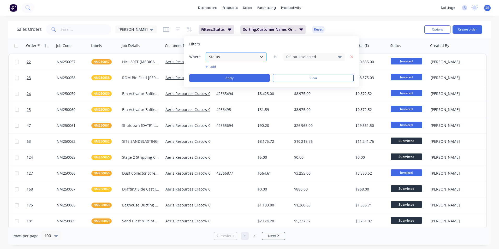
click at [230, 57] on div at bounding box center [231, 56] width 47 height 7
click at [306, 57] on div "6 Status selected" at bounding box center [309, 56] width 47 height 5
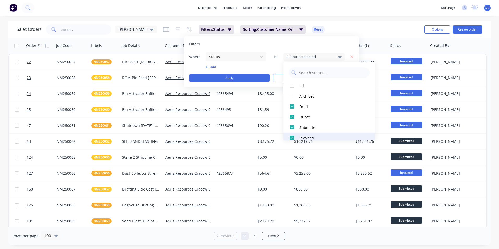
click at [292, 137] on div at bounding box center [292, 138] width 10 height 10
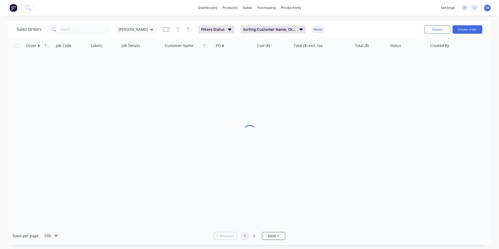
click at [349, 19] on div "dashboard products sales purchasing productivity dashboard products Product Cat…" at bounding box center [249, 124] width 499 height 249
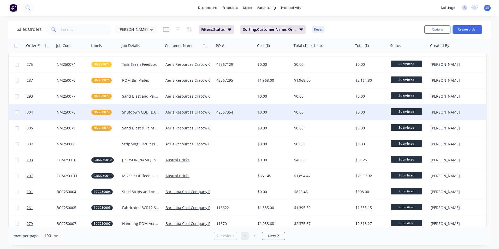
scroll to position [78, 0]
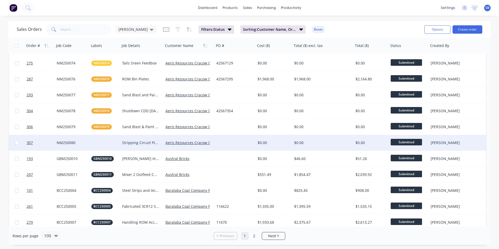
click at [249, 143] on div at bounding box center [234, 143] width 41 height 16
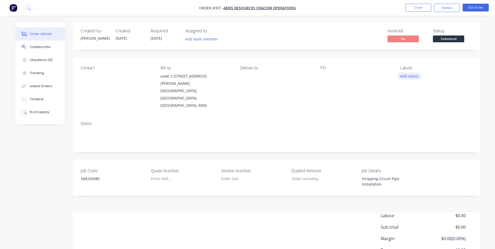
click at [404, 77] on button "Add labels" at bounding box center [409, 76] width 24 height 7
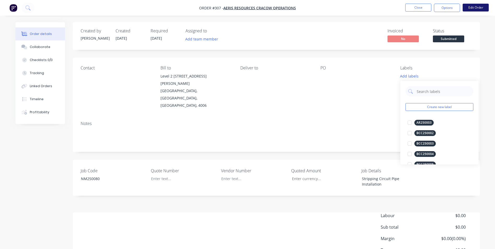
click at [481, 6] on button "Edit Order" at bounding box center [476, 8] width 26 height 8
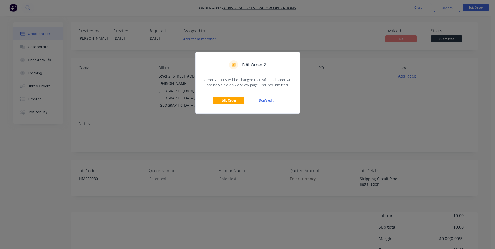
click at [237, 109] on div "Edit Order Don't edit" at bounding box center [248, 101] width 104 height 26
click at [230, 99] on button "Edit Order" at bounding box center [228, 101] width 31 height 8
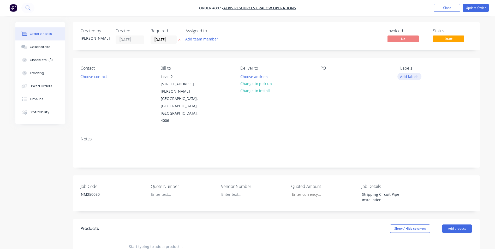
click at [409, 75] on button "Add labels" at bounding box center [409, 76] width 24 height 7
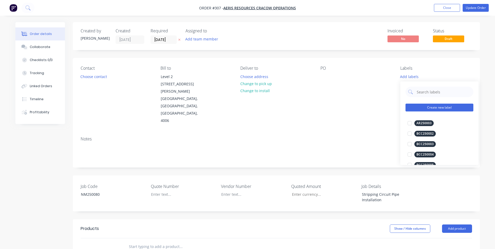
click at [424, 104] on button "Create new label" at bounding box center [439, 108] width 68 height 8
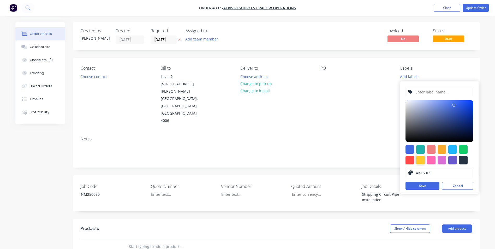
click at [421, 160] on div at bounding box center [420, 160] width 9 height 9
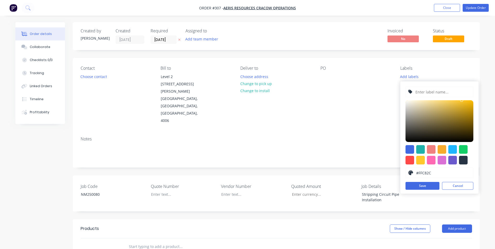
click at [427, 88] on input "text" at bounding box center [443, 92] width 56 height 10
click at [420, 186] on button "Save" at bounding box center [422, 186] width 34 height 8
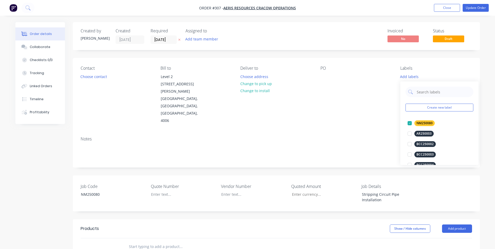
click at [344, 113] on div "Contact Choose contact [PERSON_NAME] to Level 2 [STREET_ADDRESS][PERSON_NAME] D…" at bounding box center [276, 95] width 407 height 74
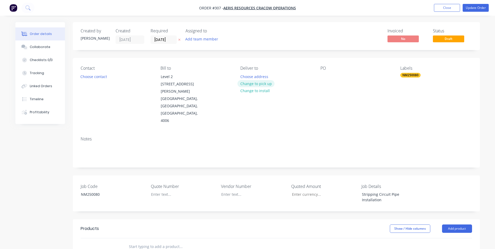
click at [266, 85] on button "Change to pick up" at bounding box center [255, 83] width 37 height 7
click at [242, 77] on div at bounding box center [244, 77] width 8 height 8
click at [310, 116] on div "Contact Choose contact [PERSON_NAME] to Level 2 [STREET_ADDRESS][PERSON_NAME] P…" at bounding box center [276, 95] width 407 height 74
click at [460, 219] on header "Products Show / Hide columns Add product" at bounding box center [276, 228] width 407 height 19
click at [460, 224] on button "Add product" at bounding box center [457, 228] width 30 height 8
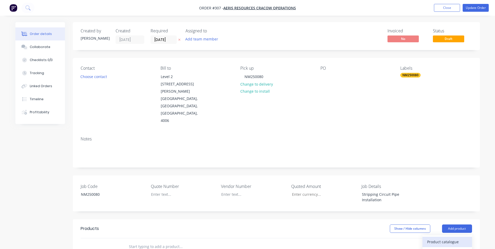
click at [453, 238] on div "Product catalogue" at bounding box center [447, 242] width 40 height 8
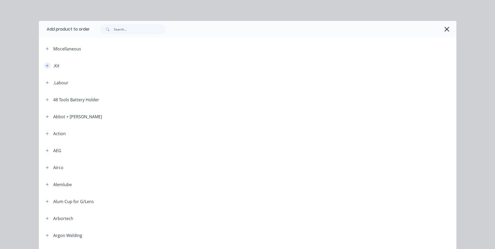
click at [48, 66] on button "button" at bounding box center [47, 65] width 7 height 7
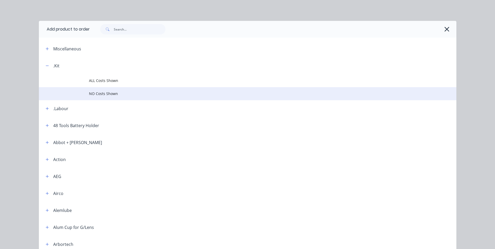
click at [128, 88] on td "NO Costs Shown" at bounding box center [272, 93] width 367 height 13
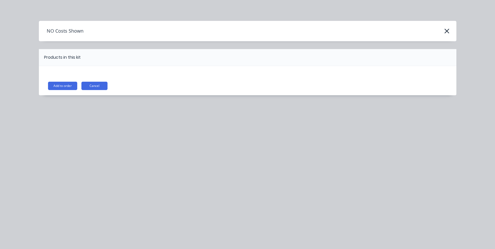
click at [69, 87] on button "Add to order" at bounding box center [62, 86] width 29 height 8
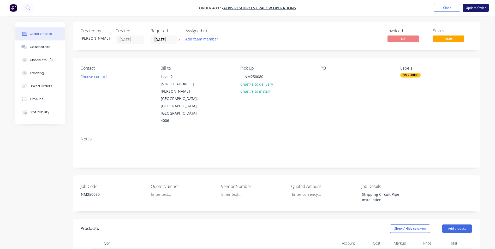
click at [478, 6] on button "Update Order" at bounding box center [476, 8] width 26 height 8
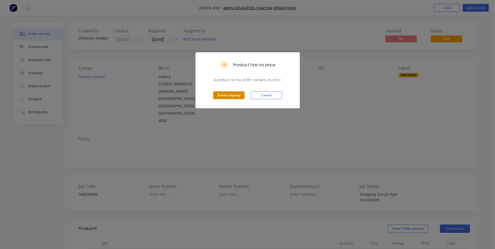
click at [234, 92] on button "Submit anyway" at bounding box center [228, 95] width 31 height 8
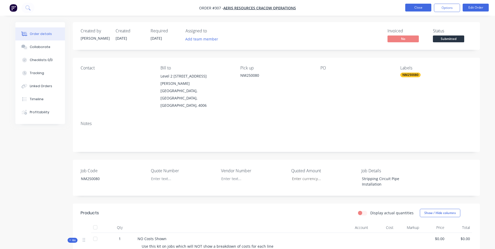
click at [419, 9] on button "Close" at bounding box center [418, 8] width 26 height 8
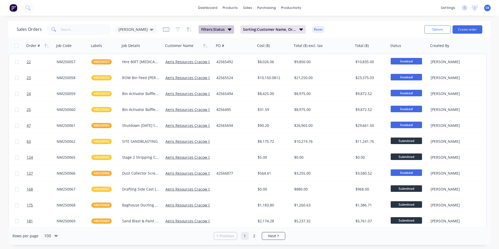
click at [207, 31] on span "Filters: Status" at bounding box center [212, 29] width 23 height 5
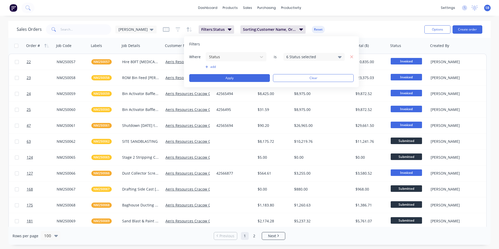
click at [301, 56] on div "6 Status selected" at bounding box center [309, 56] width 47 height 5
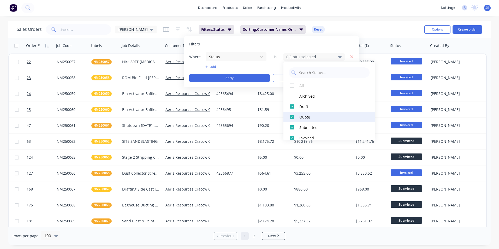
scroll to position [37, 0]
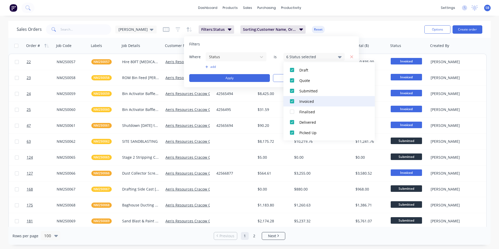
click at [291, 102] on div at bounding box center [292, 101] width 10 height 10
click at [360, 30] on div "Sales Orders [PERSON_NAME] Filters: Status Sorting: Customer Name, Order # Reset" at bounding box center [218, 29] width 403 height 13
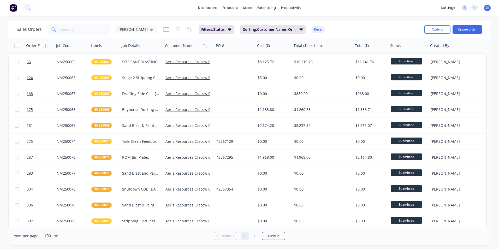
drag, startPoint x: 488, startPoint y: 53, endPoint x: 488, endPoint y: 56, distance: 2.9
click at [488, 56] on div "Order # Job Code Labels Job Details Customer Name PO # Cost ($) Total ($) excl.…" at bounding box center [249, 132] width 482 height 189
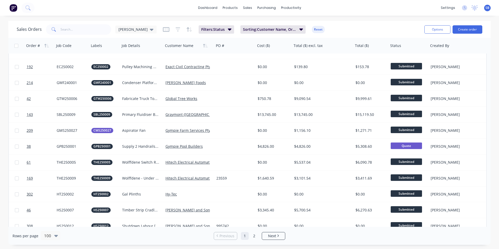
scroll to position [370, 0]
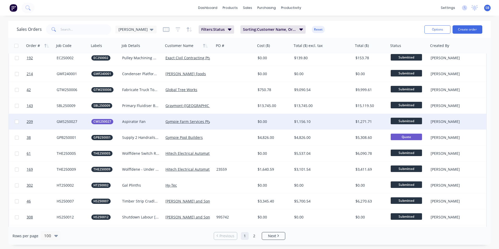
click at [241, 122] on div at bounding box center [234, 122] width 41 height 16
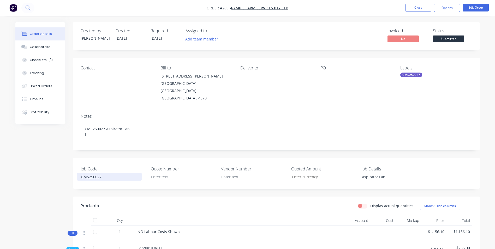
click at [83, 173] on div "GMS250027" at bounding box center [109, 177] width 65 height 8
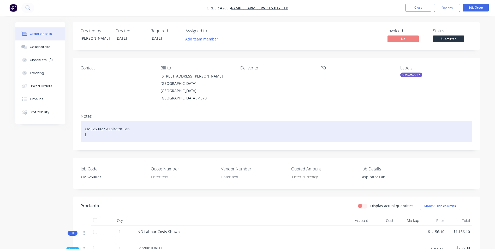
click at [357, 123] on div "CMS250027 Aspirator Fan ]" at bounding box center [276, 131] width 391 height 21
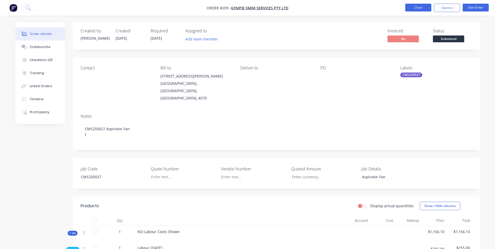
click at [424, 5] on button "Close" at bounding box center [418, 8] width 26 height 8
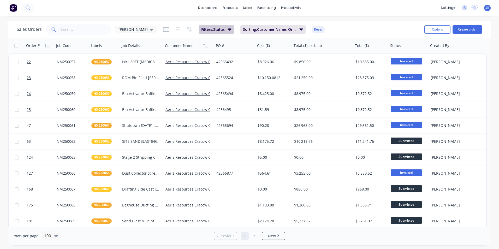
click at [217, 28] on button "Filters: Status" at bounding box center [216, 29] width 35 height 8
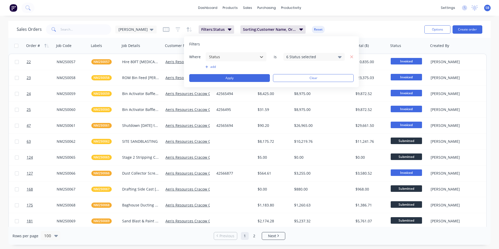
click at [299, 56] on div "6 Status selected" at bounding box center [309, 56] width 47 height 5
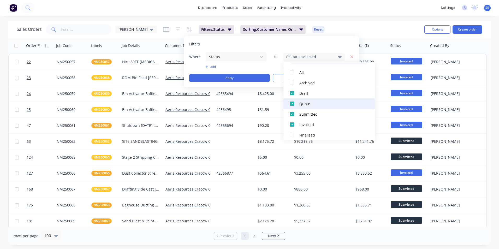
scroll to position [26, 0]
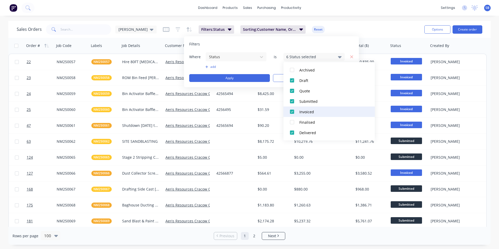
click at [294, 111] on div at bounding box center [292, 111] width 10 height 10
click at [398, 30] on div "Sales Orders [PERSON_NAME] Filters: Status Sorting: Customer Name, Order # Reset" at bounding box center [218, 29] width 403 height 13
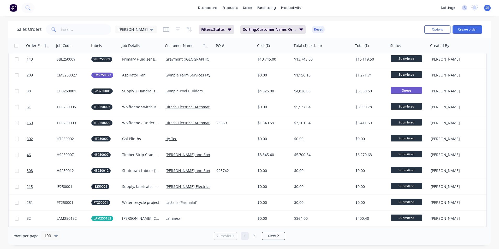
scroll to position [427, 0]
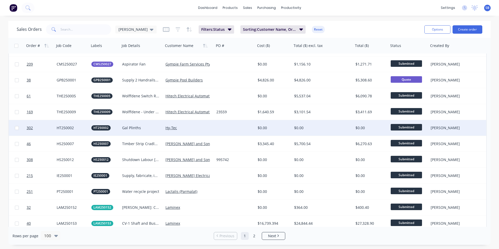
click at [254, 127] on div at bounding box center [234, 128] width 41 height 16
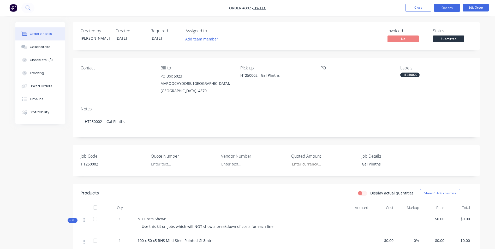
click at [454, 11] on button "Options" at bounding box center [447, 8] width 26 height 8
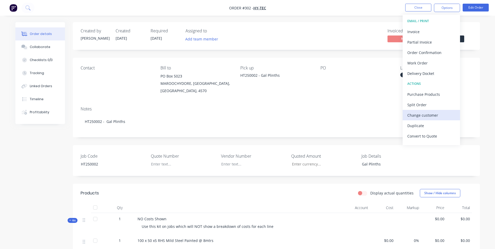
click at [427, 119] on div "Change customer" at bounding box center [431, 115] width 48 height 8
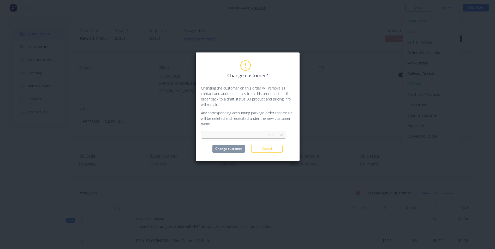
click at [237, 134] on div at bounding box center [234, 135] width 59 height 7
click at [240, 147] on div "Hitech Electrical Automation Pty Ltd" at bounding box center [243, 147] width 85 height 10
click at [227, 149] on button "Change customer" at bounding box center [228, 149] width 33 height 8
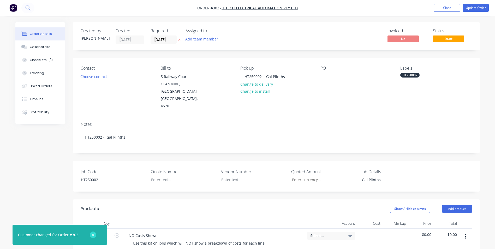
click at [92, 234] on icon "button" at bounding box center [92, 234] width 3 height 5
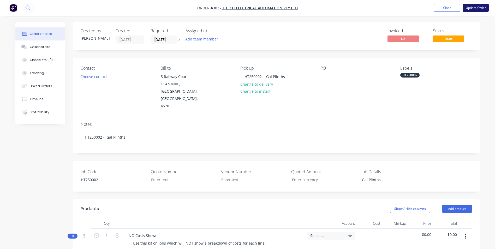
click at [475, 9] on button "Update Order" at bounding box center [476, 8] width 26 height 8
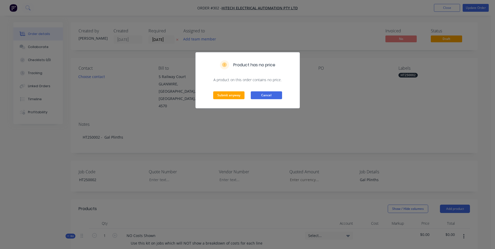
click at [267, 96] on button "Cancel" at bounding box center [266, 95] width 31 height 8
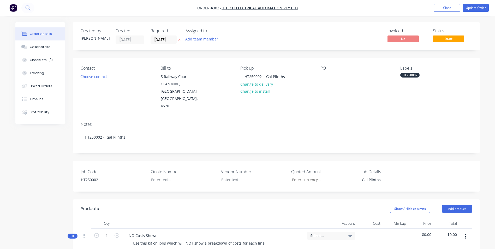
click at [413, 76] on div "HT250002" at bounding box center [409, 75] width 19 height 5
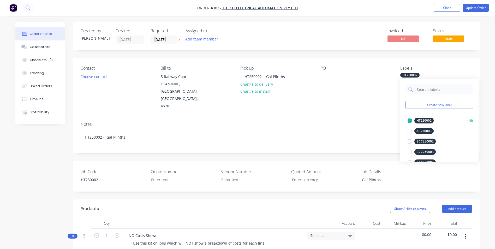
click at [466, 121] on button "edit" at bounding box center [469, 120] width 7 height 5
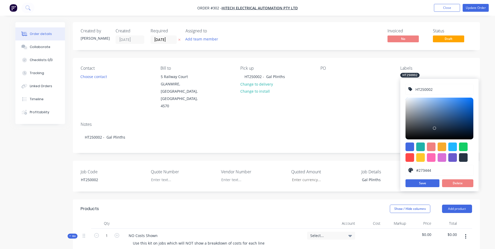
drag, startPoint x: 435, startPoint y: 88, endPoint x: 386, endPoint y: 84, distance: 49.5
click at [386, 84] on body "Order #302 - Hitech Electrical Automation Pty Ltd Add product Close Update Orde…" at bounding box center [247, 229] width 495 height 459
click at [419, 185] on button "Save" at bounding box center [422, 183] width 34 height 8
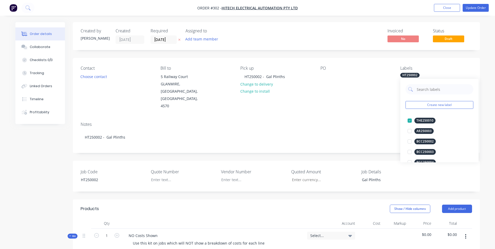
click at [344, 118] on div "Notes HT250002 - Gal Plinths" at bounding box center [276, 135] width 407 height 35
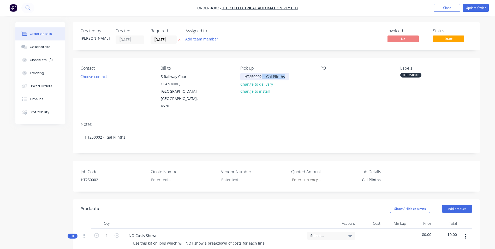
drag, startPoint x: 262, startPoint y: 75, endPoint x: 339, endPoint y: 75, distance: 76.4
click at [339, 75] on div "Contact Choose contact Bill to [STREET_ADDRESS] Pick up HT250002 - Gal Plinths …" at bounding box center [276, 88] width 407 height 60
drag, startPoint x: 263, startPoint y: 75, endPoint x: 196, endPoint y: 69, distance: 67.6
click at [196, 69] on div "Contact Choose contact Bill to [STREET_ADDRESS] Pick up HT250002 Change to deli…" at bounding box center [276, 88] width 407 height 60
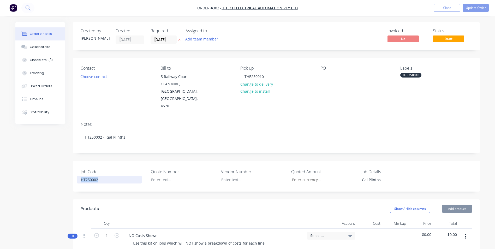
drag, startPoint x: 100, startPoint y: 164, endPoint x: -5, endPoint y: 151, distance: 106.0
click at [0, 151] on html "Order #302 - Hitech Electrical Automation Pty Ltd Add product Close Update Orde…" at bounding box center [247, 229] width 495 height 459
click at [366, 205] on div "Show / Hide columns Add product" at bounding box center [318, 209] width 308 height 8
click at [476, 4] on button "Update Order" at bounding box center [476, 8] width 26 height 8
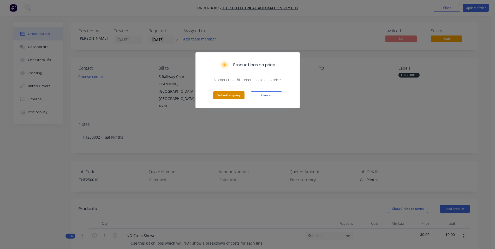
click at [232, 97] on button "Submit anyway" at bounding box center [228, 95] width 31 height 8
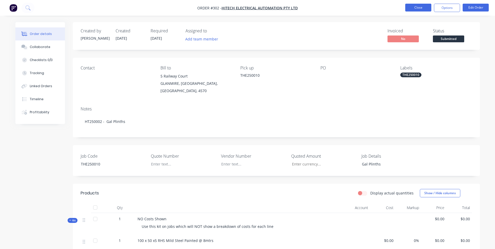
click at [420, 7] on button "Close" at bounding box center [418, 8] width 26 height 8
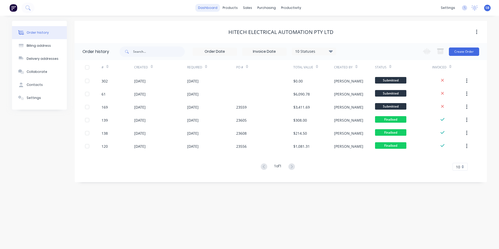
click at [213, 7] on link "dashboard" at bounding box center [207, 8] width 25 height 8
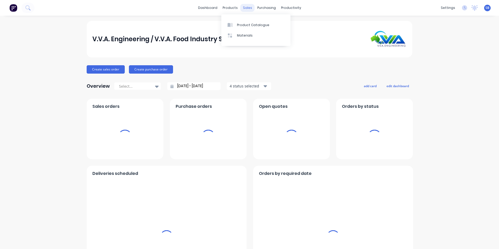
click at [248, 7] on div "sales" at bounding box center [247, 8] width 14 height 8
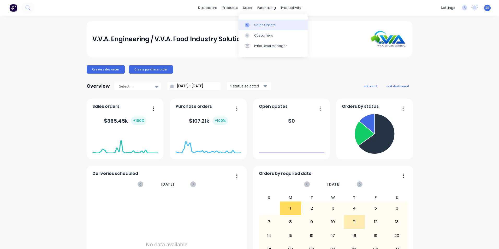
click at [258, 26] on div "Sales Orders" at bounding box center [264, 25] width 21 height 5
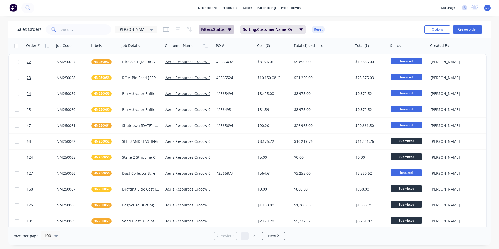
click at [212, 31] on button "Filters: Status" at bounding box center [216, 29] width 35 height 8
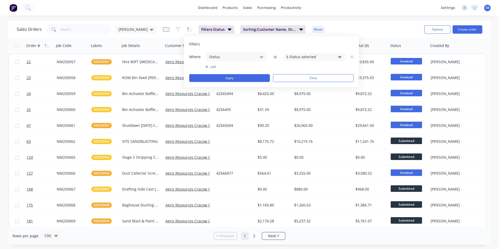
click at [301, 55] on div "6 Status selected" at bounding box center [309, 56] width 47 height 5
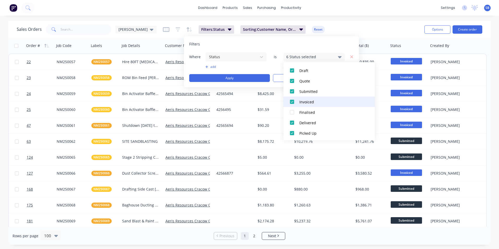
scroll to position [37, 0]
click at [290, 100] on div at bounding box center [292, 101] width 10 height 10
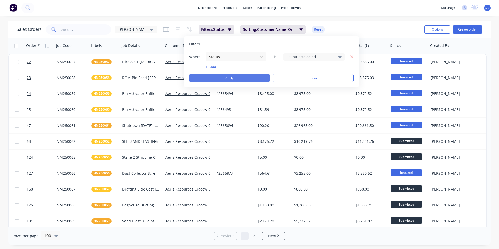
click at [232, 76] on button "Apply" at bounding box center [229, 78] width 81 height 8
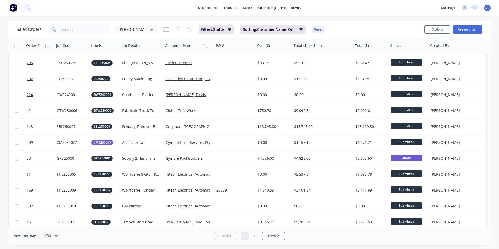
scroll to position [417, 0]
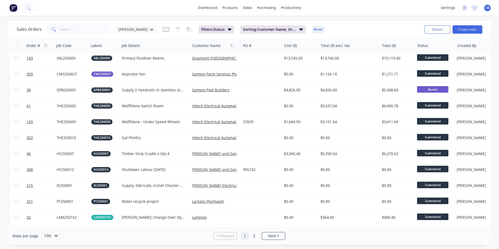
drag, startPoint x: 162, startPoint y: 44, endPoint x: 189, endPoint y: 46, distance: 27.2
click at [189, 46] on div at bounding box center [189, 45] width 1 height 9
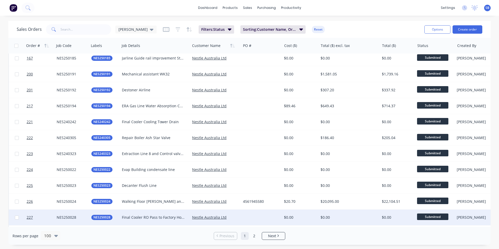
scroll to position [1238, 0]
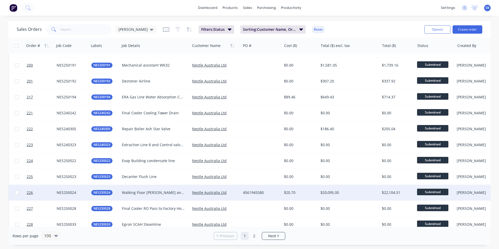
click at [250, 191] on div "4561945580" at bounding box center [260, 192] width 35 height 5
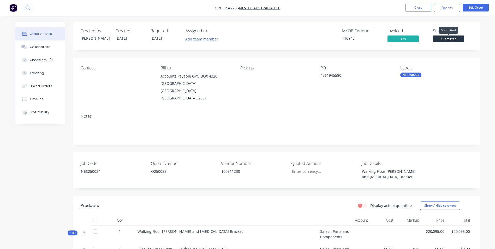
click at [449, 39] on span "Submitted" at bounding box center [448, 38] width 31 height 7
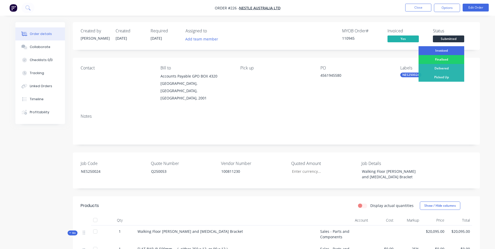
click at [446, 51] on div "Invoiced" at bounding box center [441, 50] width 46 height 9
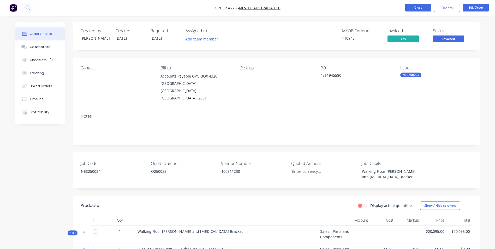
click at [421, 6] on button "Close" at bounding box center [418, 8] width 26 height 8
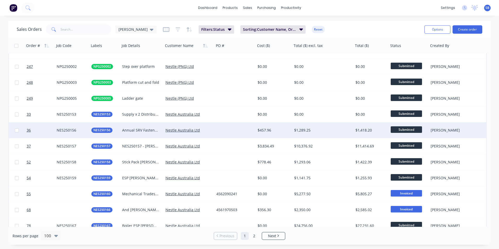
scroll to position [1418, 0]
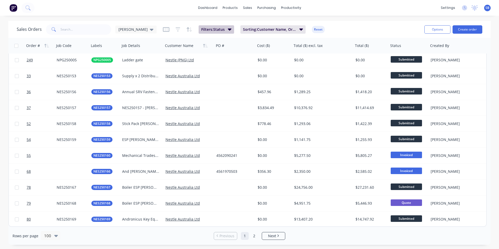
click at [209, 32] on button "Filters: Status" at bounding box center [216, 29] width 35 height 8
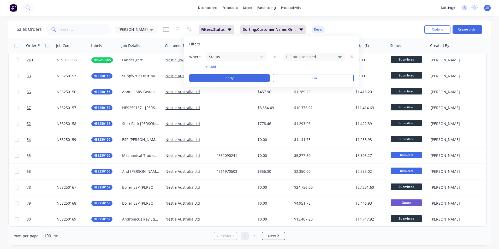
click at [302, 56] on div "6 Status selected" at bounding box center [309, 56] width 47 height 5
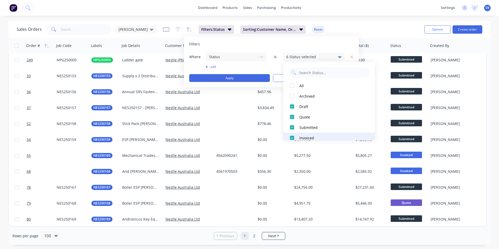
click at [293, 137] on div at bounding box center [292, 138] width 10 height 10
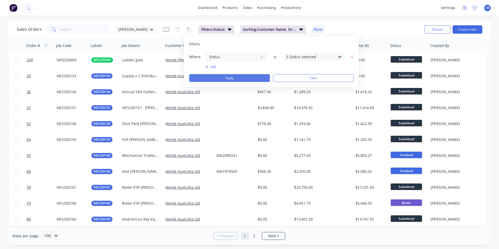
click at [247, 77] on button "Apply" at bounding box center [229, 78] width 81 height 8
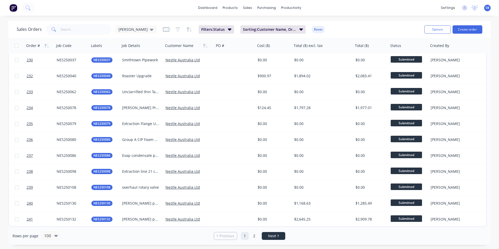
click at [273, 237] on span "Next" at bounding box center [272, 235] width 8 height 5
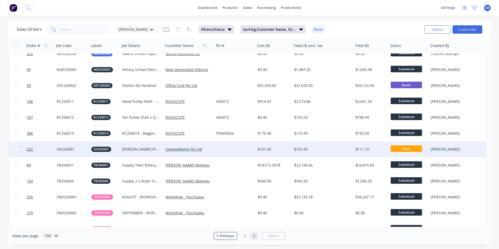
scroll to position [241, 0]
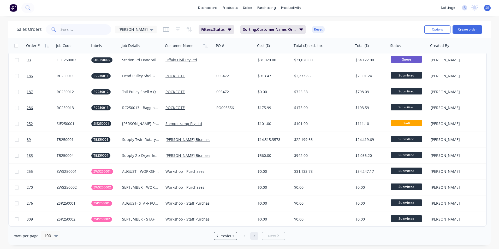
click at [95, 28] on input "text" at bounding box center [86, 29] width 51 height 10
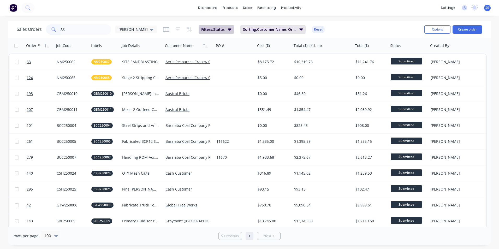
click at [205, 28] on span "Filters: Status" at bounding box center [212, 29] width 23 height 5
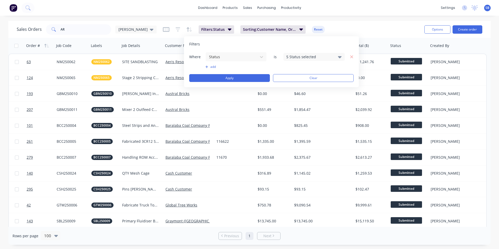
click at [307, 56] on div "5 Status selected" at bounding box center [309, 56] width 47 height 5
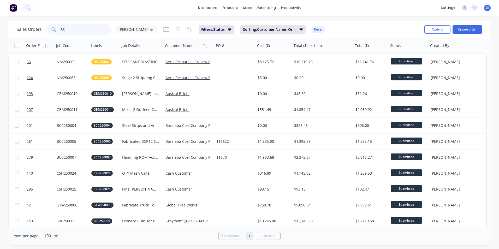
click at [88, 29] on input "AR" at bounding box center [86, 29] width 51 height 10
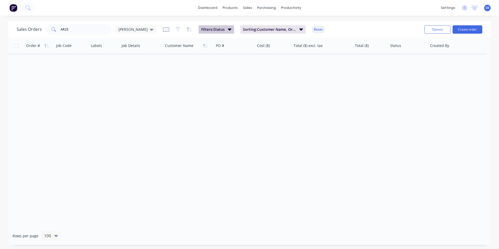
click at [203, 31] on span "Filters: Status" at bounding box center [212, 29] width 23 height 5
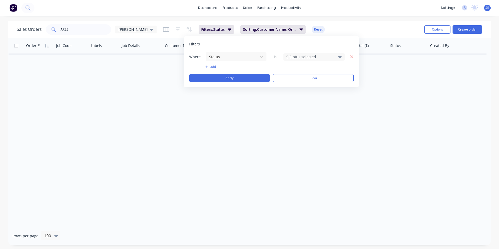
click at [292, 54] on div "5 Status selected" at bounding box center [309, 56] width 47 height 5
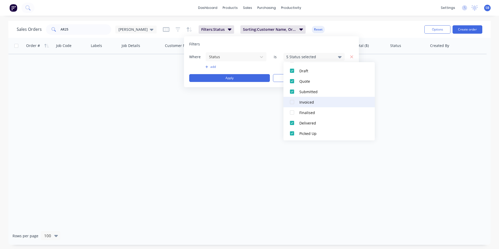
scroll to position [37, 0]
click at [290, 102] on div at bounding box center [292, 101] width 10 height 10
click at [291, 111] on div at bounding box center [292, 111] width 10 height 10
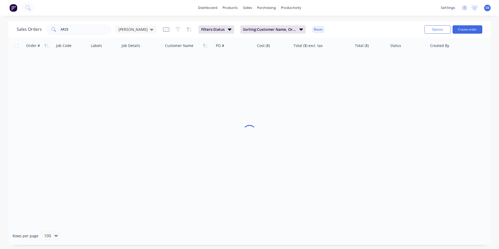
click at [237, 121] on div "Order # Job Code Labels Job Details Customer Name PO # Cost ($) Total ($) excl.…" at bounding box center [249, 132] width 482 height 189
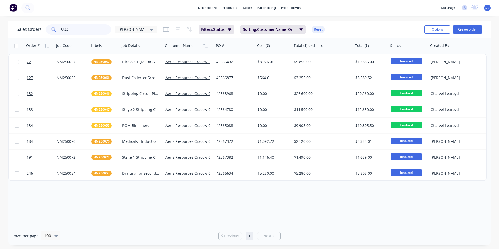
click at [97, 33] on input "AR25" at bounding box center [86, 29] width 51 height 10
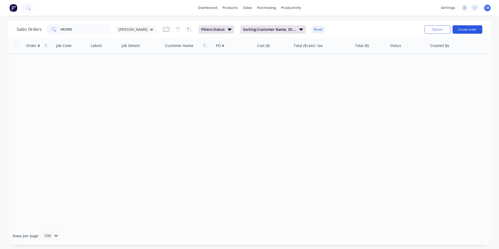
click at [470, 30] on button "Create order" at bounding box center [467, 29] width 30 height 8
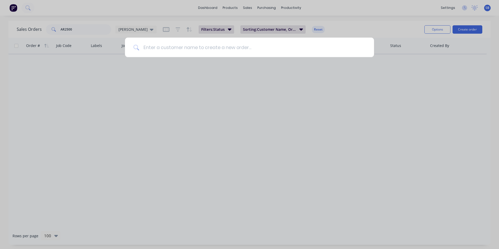
click at [183, 46] on input at bounding box center [252, 48] width 226 height 20
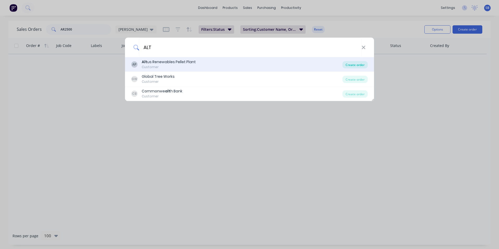
click at [349, 63] on div "Create order" at bounding box center [354, 64] width 25 height 7
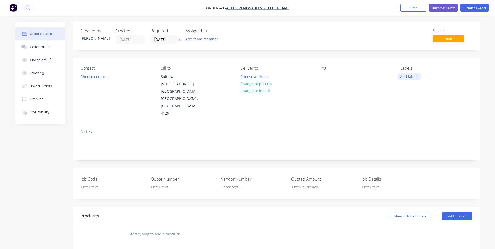
click at [409, 77] on button "Add labels" at bounding box center [409, 76] width 24 height 7
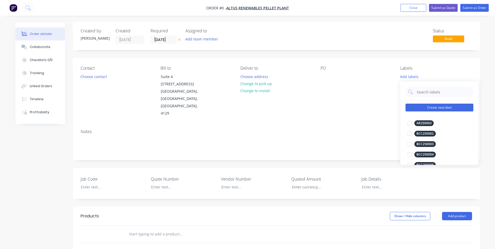
click at [430, 107] on button "Create new label" at bounding box center [439, 108] width 68 height 8
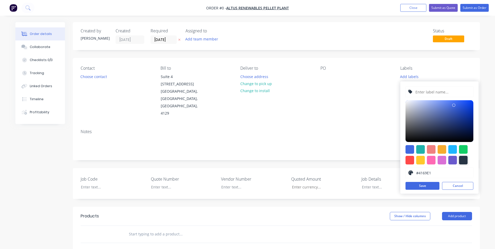
click at [462, 159] on div at bounding box center [463, 160] width 9 height 9
click at [440, 90] on input "text" at bounding box center [443, 92] width 56 height 10
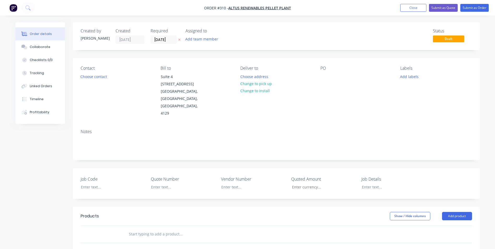
drag, startPoint x: 391, startPoint y: 87, endPoint x: 295, endPoint y: 89, distance: 96.5
drag, startPoint x: 295, startPoint y: 89, endPoint x: 410, endPoint y: 75, distance: 115.7
click at [410, 75] on button "Add labels" at bounding box center [409, 76] width 24 height 7
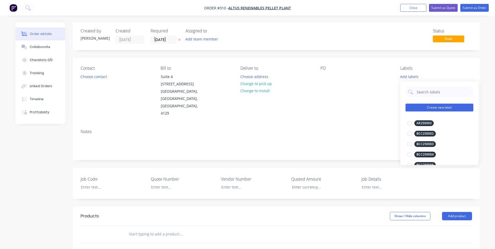
click at [439, 106] on button "Create new label" at bounding box center [439, 108] width 68 height 8
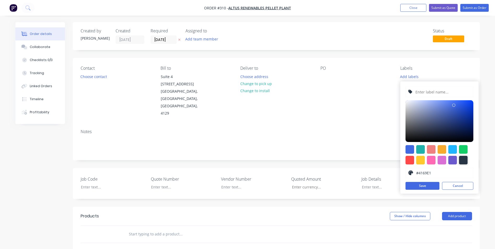
click at [463, 158] on div at bounding box center [463, 160] width 9 height 9
click at [421, 91] on input "text" at bounding box center [443, 92] width 56 height 10
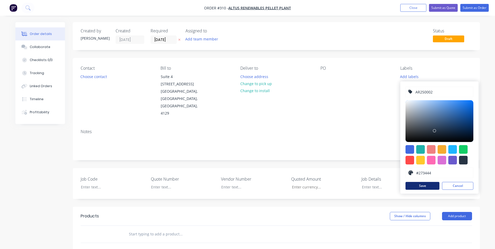
click at [418, 189] on button "Save" at bounding box center [422, 186] width 34 height 8
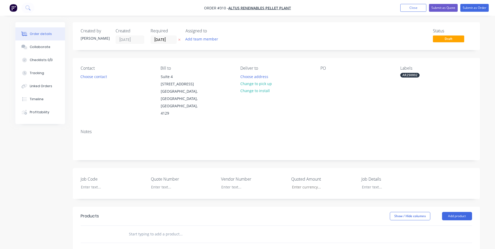
click at [326, 103] on div "Contact Choose contact [PERSON_NAME] to [STREET_ADDRESS] Deliver to Choose addr…" at bounding box center [276, 91] width 407 height 67
click at [252, 83] on button "Change to pick up" at bounding box center [255, 83] width 37 height 7
click at [244, 76] on div at bounding box center [244, 77] width 8 height 8
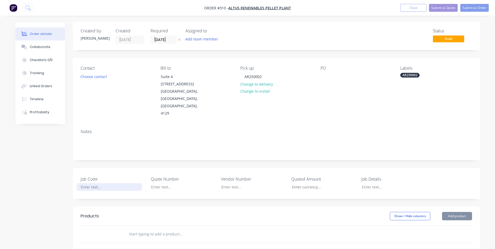
click at [90, 183] on div at bounding box center [109, 187] width 65 height 8
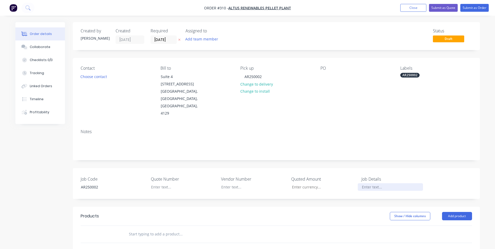
click at [369, 183] on div at bounding box center [390, 187] width 65 height 8
click at [464, 212] on button "Add product" at bounding box center [457, 216] width 30 height 8
click at [456, 225] on div "Product catalogue" at bounding box center [447, 229] width 40 height 8
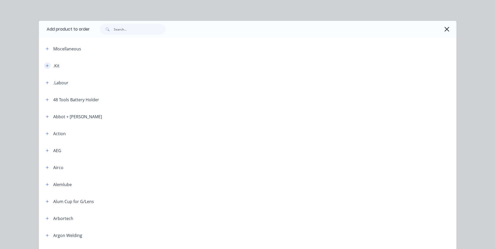
click at [46, 65] on icon "button" at bounding box center [47, 65] width 3 height 3
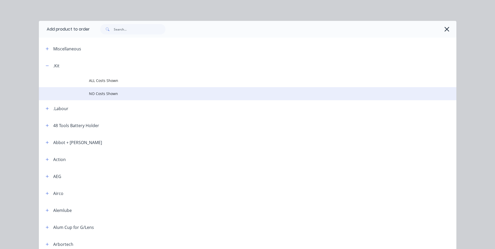
click at [96, 92] on span "NO Costs Shown" at bounding box center [236, 93] width 294 height 5
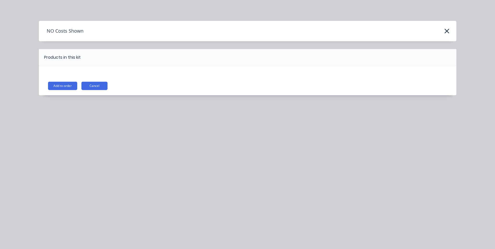
click at [68, 86] on button "Add to order" at bounding box center [62, 86] width 29 height 8
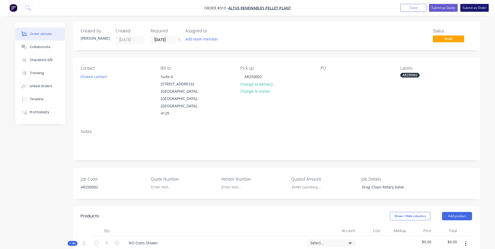
click at [478, 9] on button "Submit as Order" at bounding box center [474, 8] width 28 height 8
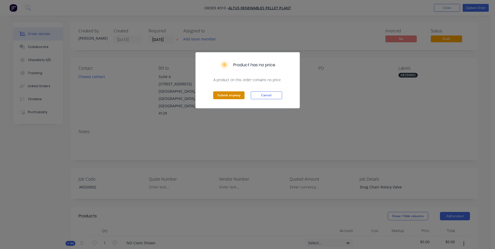
click at [237, 91] on button "Submit anyway" at bounding box center [228, 95] width 31 height 8
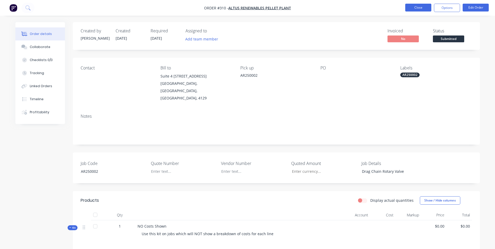
click at [423, 7] on button "Close" at bounding box center [418, 8] width 26 height 8
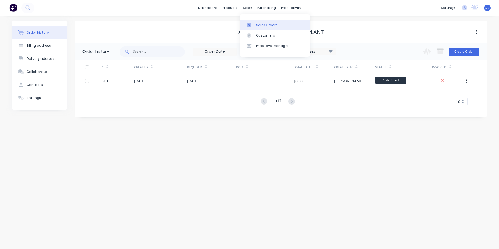
click at [261, 27] on div "Sales Orders" at bounding box center [266, 25] width 21 height 5
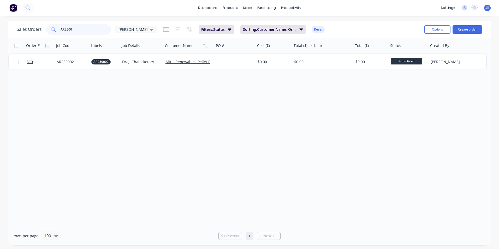
drag, startPoint x: 93, startPoint y: 30, endPoint x: 28, endPoint y: 22, distance: 65.7
click at [25, 21] on div "dashboard products sales purchasing productivity dashboard products Product Cat…" at bounding box center [249, 124] width 499 height 249
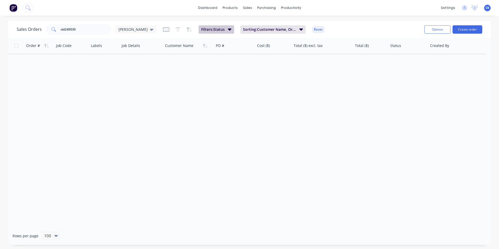
click at [206, 30] on span "Filters: Status" at bounding box center [212, 29] width 23 height 5
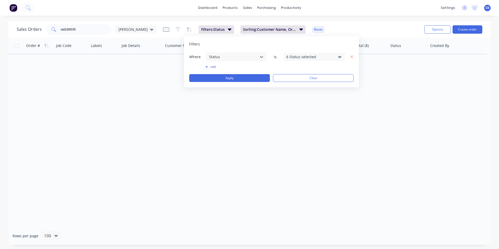
click at [292, 60] on div "6 Status selected" at bounding box center [313, 57] width 61 height 8
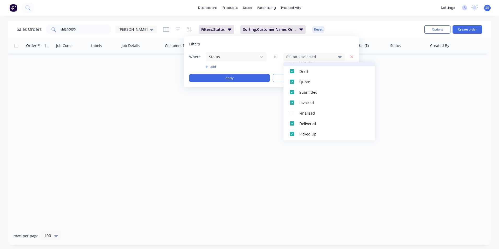
scroll to position [37, 0]
click at [293, 110] on div at bounding box center [292, 111] width 10 height 10
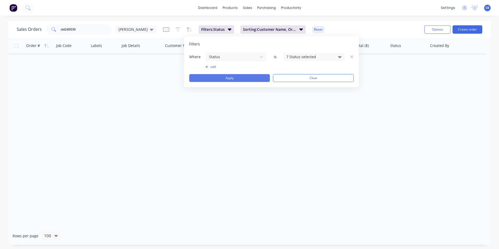
click at [234, 76] on button "Apply" at bounding box center [229, 78] width 81 height 8
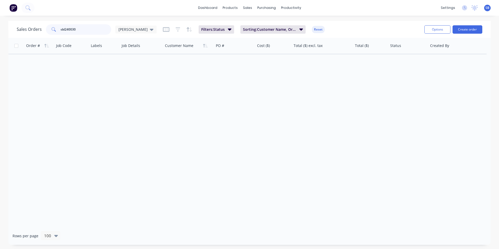
drag, startPoint x: 92, startPoint y: 31, endPoint x: 38, endPoint y: 25, distance: 53.5
click at [38, 25] on div "Sales Orders sbl240030 [PERSON_NAME]" at bounding box center [87, 29] width 140 height 10
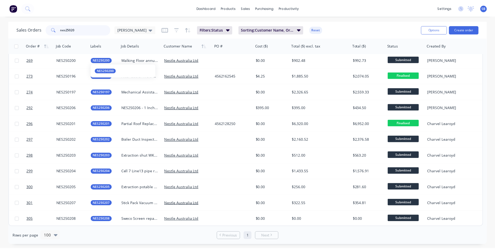
scroll to position [0, 0]
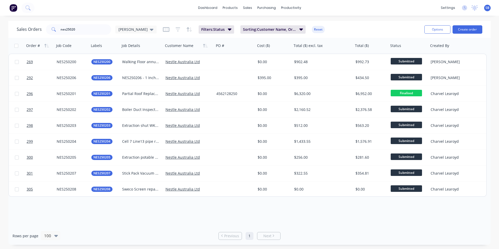
click at [468, 34] on div "Options Create order" at bounding box center [452, 29] width 60 height 13
click at [466, 29] on button "Create order" at bounding box center [467, 29] width 30 height 8
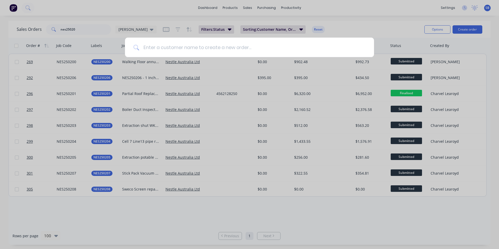
click at [235, 45] on input at bounding box center [252, 48] width 226 height 20
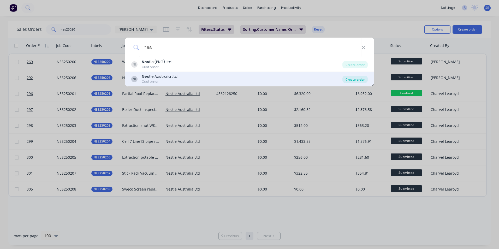
click at [351, 79] on div "Create order" at bounding box center [354, 79] width 25 height 7
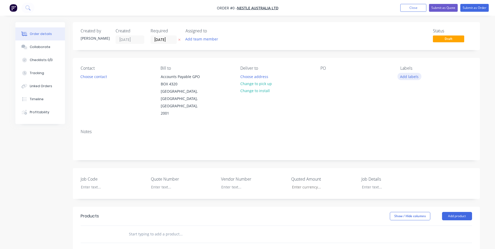
click at [411, 76] on button "Add labels" at bounding box center [409, 76] width 24 height 7
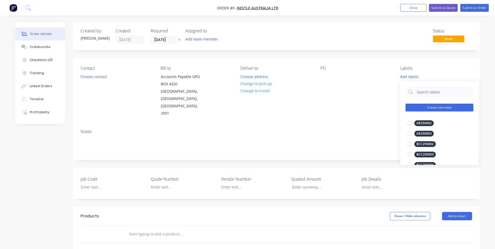
click at [431, 109] on button "Create new label" at bounding box center [439, 108] width 68 height 8
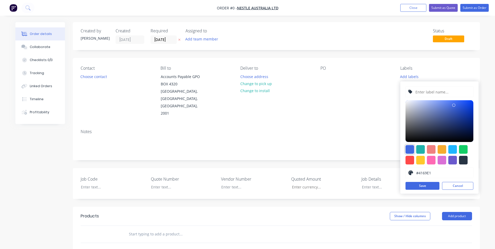
click at [406, 150] on div at bounding box center [409, 149] width 9 height 9
click at [425, 89] on input "text" at bounding box center [443, 92] width 56 height 10
click at [419, 186] on button "Save" at bounding box center [422, 186] width 34 height 8
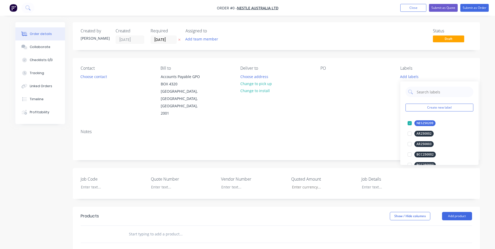
click at [331, 104] on div "Order details Collaborate Checklists 0/0 Tracking Linked Orders Timeline Profit…" at bounding box center [247, 199] width 475 height 354
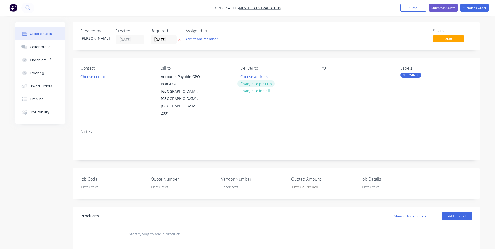
click at [266, 84] on button "Change to pick up" at bounding box center [255, 83] width 37 height 7
click at [247, 77] on div at bounding box center [244, 77] width 8 height 8
click at [92, 183] on div at bounding box center [109, 187] width 65 height 8
click at [245, 183] on div at bounding box center [249, 187] width 65 height 8
click at [366, 183] on div at bounding box center [390, 187] width 65 height 8
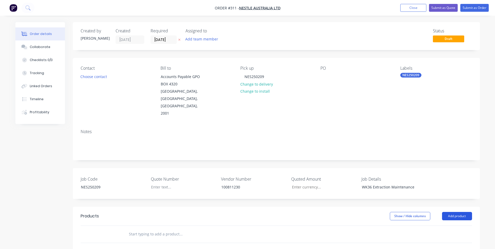
click at [460, 212] on button "Add product" at bounding box center [457, 216] width 30 height 8
click at [448, 224] on button "Product catalogue" at bounding box center [447, 229] width 50 height 10
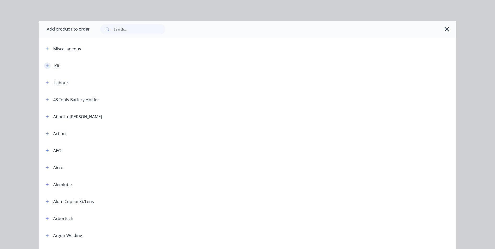
click at [47, 68] on button "button" at bounding box center [47, 65] width 7 height 7
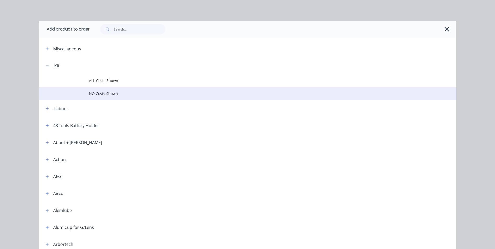
click at [107, 95] on span "NO Costs Shown" at bounding box center [236, 93] width 294 height 5
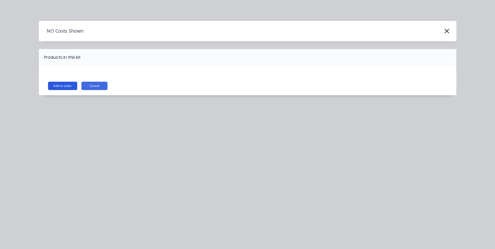
click at [68, 88] on button "Add to order" at bounding box center [62, 86] width 29 height 8
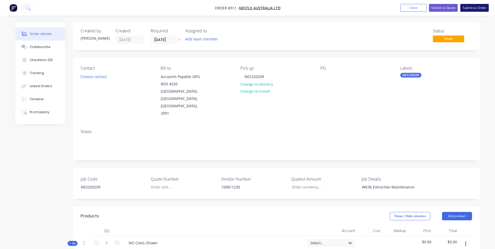
click at [478, 7] on button "Submit as Order" at bounding box center [474, 8] width 28 height 8
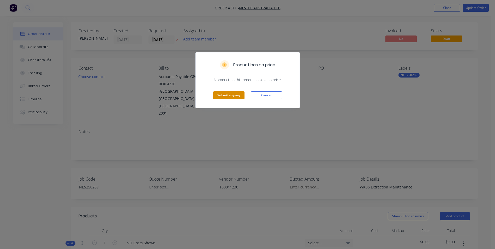
click at [222, 95] on button "Submit anyway" at bounding box center [228, 95] width 31 height 8
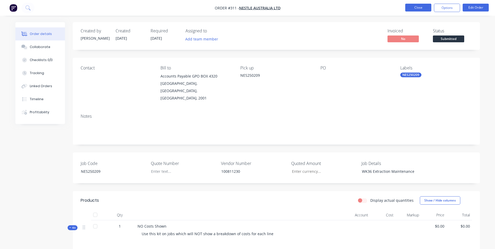
click at [416, 9] on button "Close" at bounding box center [418, 8] width 26 height 8
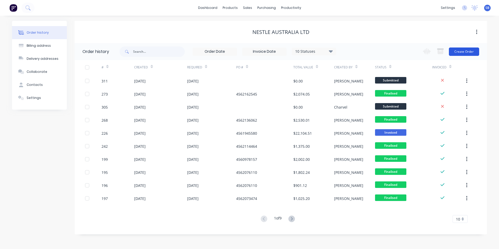
click at [461, 53] on button "Create Order" at bounding box center [464, 51] width 30 height 8
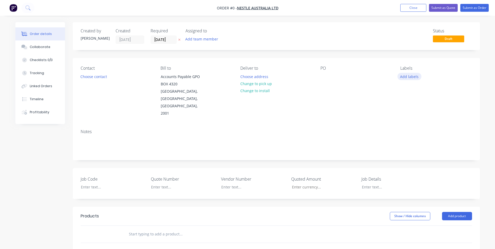
click at [411, 74] on button "Add labels" at bounding box center [409, 76] width 24 height 7
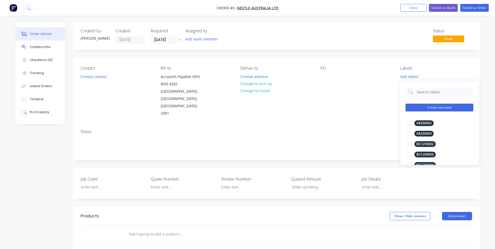
click at [423, 106] on button "Create new label" at bounding box center [439, 108] width 68 height 8
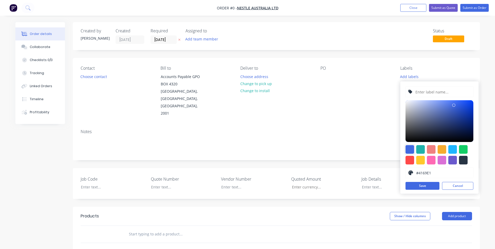
click at [409, 149] on div at bounding box center [409, 149] width 9 height 9
click at [424, 89] on input "text" at bounding box center [443, 92] width 56 height 10
click at [420, 186] on button "Save" at bounding box center [422, 186] width 34 height 8
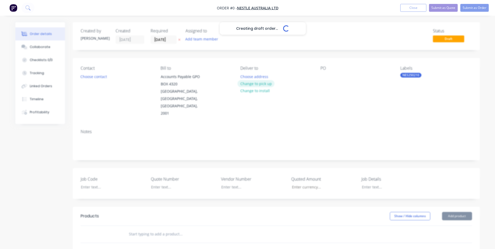
drag, startPoint x: 307, startPoint y: 100, endPoint x: 256, endPoint y: 85, distance: 53.6
click at [306, 100] on div "Creating draft order... Loading... Order details Collaborate Checklists 0/0 Tra…" at bounding box center [247, 199] width 475 height 354
click at [255, 84] on button "Change to pick up" at bounding box center [255, 83] width 37 height 7
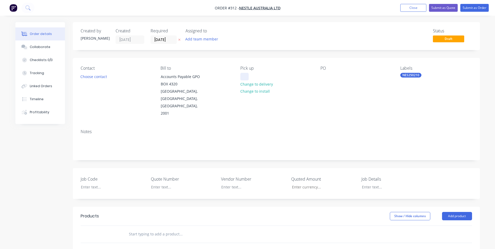
click at [243, 76] on div at bounding box center [244, 77] width 8 height 8
click at [86, 183] on div at bounding box center [109, 187] width 65 height 8
click at [228, 176] on label "Vendor Number" at bounding box center [253, 179] width 65 height 6
click at [230, 183] on div at bounding box center [249, 187] width 65 height 8
click at [364, 183] on div at bounding box center [390, 187] width 65 height 8
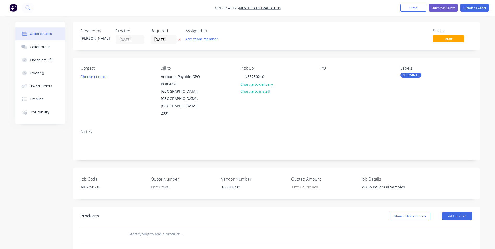
click at [380, 185] on div "Created by [PERSON_NAME] Created [DATE] Required [DATE] Assigned to Add team me…" at bounding box center [276, 195] width 407 height 346
click at [466, 212] on button "Add product" at bounding box center [457, 216] width 30 height 8
click at [435, 225] on div "Product catalogue" at bounding box center [447, 229] width 40 height 8
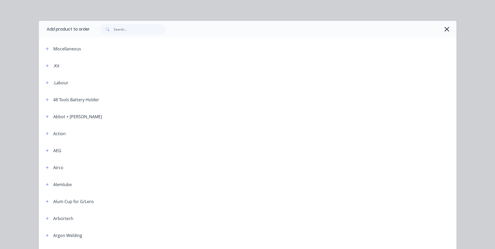
click at [48, 67] on span at bounding box center [47, 65] width 7 height 7
click at [47, 67] on button "button" at bounding box center [47, 65] width 7 height 7
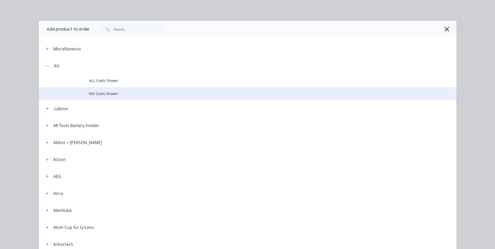
click at [95, 91] on span "NO Costs Shown" at bounding box center [236, 93] width 294 height 5
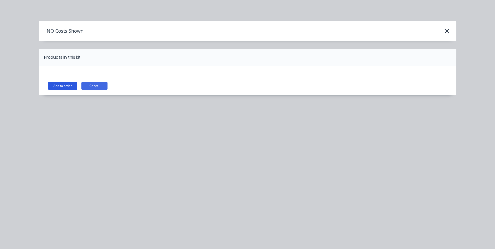
click at [73, 87] on button "Add to order" at bounding box center [62, 86] width 29 height 8
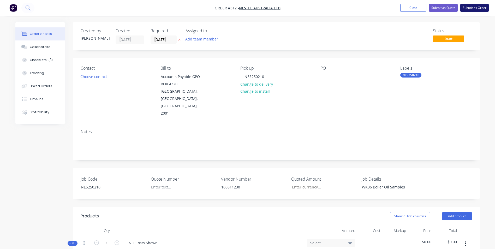
click at [476, 5] on button "Submit as Order" at bounding box center [474, 8] width 28 height 8
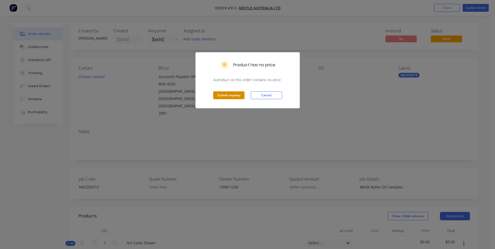
click at [224, 94] on button "Submit anyway" at bounding box center [228, 95] width 31 height 8
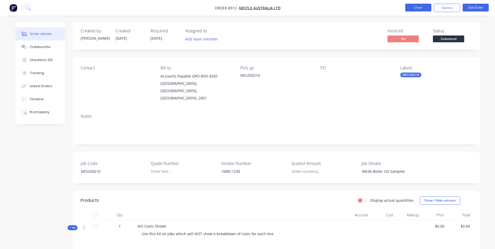
click at [423, 10] on button "Close" at bounding box center [418, 8] width 26 height 8
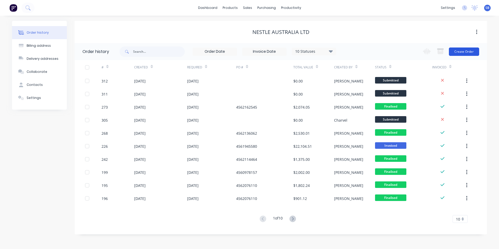
click at [457, 51] on button "Create Order" at bounding box center [464, 51] width 30 height 8
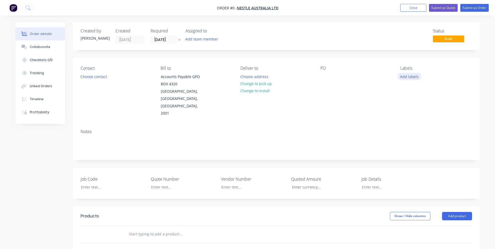
click at [410, 78] on button "Add labels" at bounding box center [409, 76] width 24 height 7
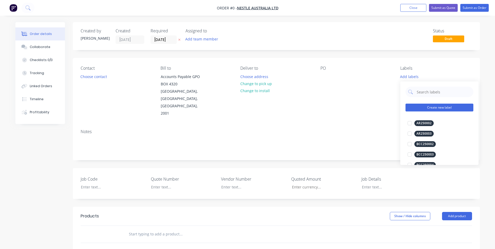
click at [418, 105] on button "Create new label" at bounding box center [439, 108] width 68 height 8
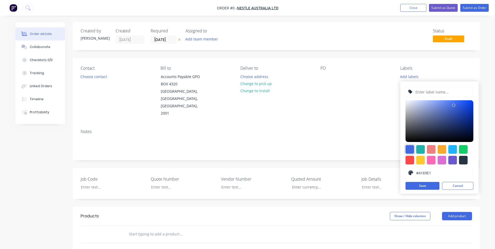
click at [408, 149] on div at bounding box center [409, 149] width 9 height 9
click at [427, 91] on input "text" at bounding box center [443, 92] width 56 height 10
click at [417, 184] on button "Save" at bounding box center [422, 186] width 34 height 8
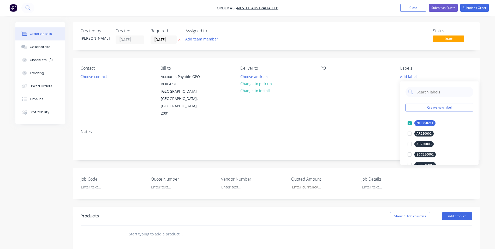
click at [366, 118] on div "Order details Collaborate Checklists 0/0 Tracking Linked Orders Timeline Profit…" at bounding box center [247, 199] width 475 height 354
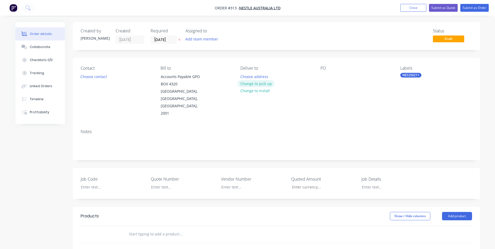
click at [245, 85] on button "Change to pick up" at bounding box center [255, 83] width 37 height 7
click at [241, 78] on div at bounding box center [244, 77] width 8 height 8
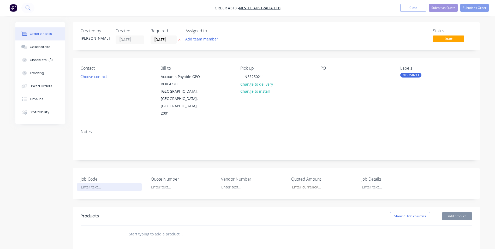
click at [107, 183] on div at bounding box center [109, 187] width 65 height 8
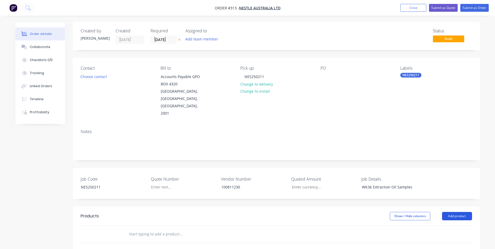
click at [452, 212] on button "Add product" at bounding box center [457, 216] width 30 height 8
click at [441, 225] on div "Product catalogue" at bounding box center [447, 229] width 40 height 8
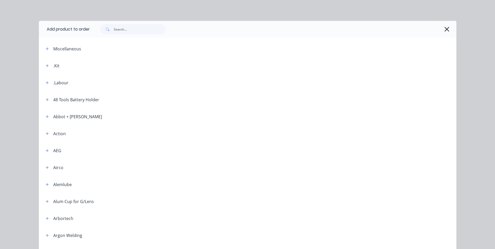
click at [46, 62] on header ".Kit" at bounding box center [247, 65] width 417 height 17
click at [46, 65] on icon "button" at bounding box center [47, 66] width 3 height 4
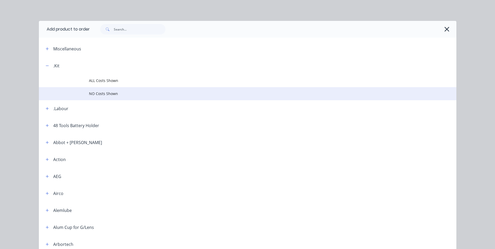
click at [99, 93] on span "NO Costs Shown" at bounding box center [236, 93] width 294 height 5
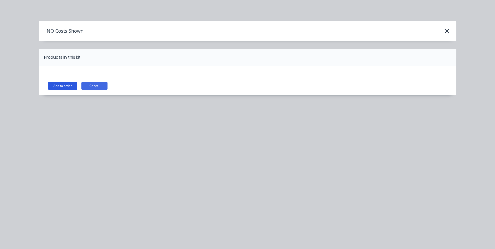
click at [56, 86] on button "Add to order" at bounding box center [62, 86] width 29 height 8
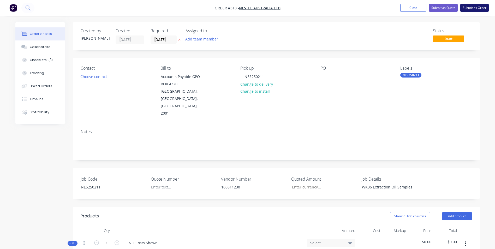
click at [471, 6] on button "Submit as Order" at bounding box center [474, 8] width 28 height 8
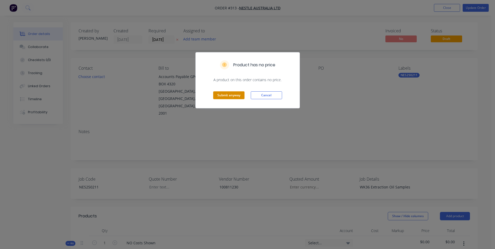
click at [226, 95] on button "Submit anyway" at bounding box center [228, 95] width 31 height 8
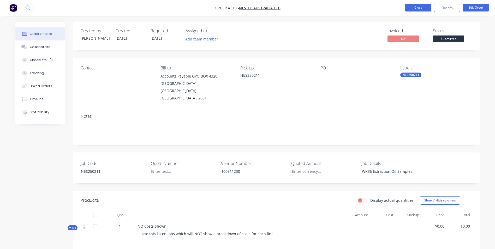
click at [417, 6] on button "Close" at bounding box center [418, 8] width 26 height 8
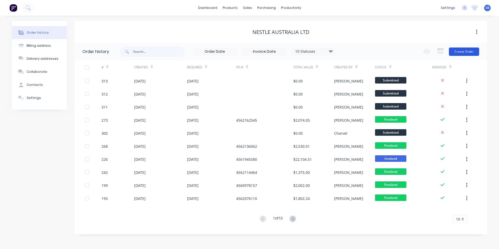
click at [471, 54] on button "Create Order" at bounding box center [464, 51] width 30 height 8
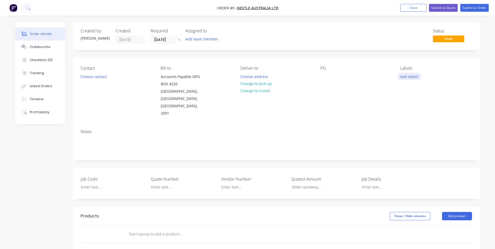
click at [402, 75] on button "Add labels" at bounding box center [409, 76] width 24 height 7
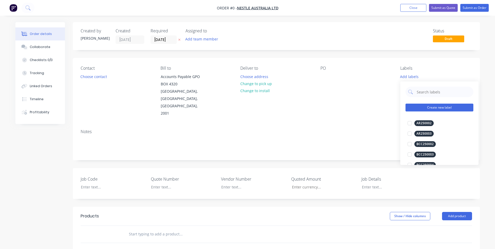
click at [421, 107] on button "Create new label" at bounding box center [439, 108] width 68 height 8
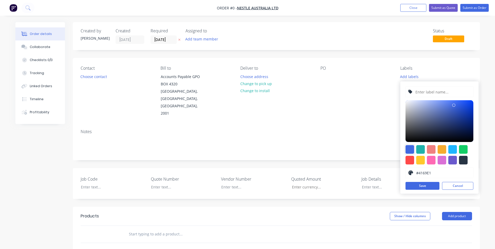
drag, startPoint x: 405, startPoint y: 150, endPoint x: 408, endPoint y: 148, distance: 3.2
click at [405, 150] on div "#4169E1 hex #4169E1 Save Cancel" at bounding box center [439, 137] width 78 height 112
click at [428, 91] on input "text" at bounding box center [443, 92] width 56 height 10
click at [426, 184] on button "Save" at bounding box center [422, 186] width 34 height 8
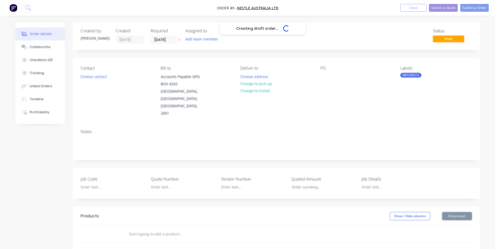
drag, startPoint x: 319, startPoint y: 94, endPoint x: 278, endPoint y: 80, distance: 42.9
click at [313, 93] on div "Creating draft order... Loading... Order details Collaborate Checklists 0/0 Tra…" at bounding box center [247, 199] width 475 height 354
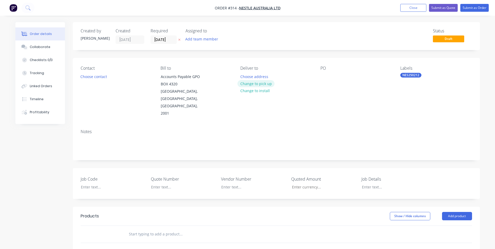
click at [246, 83] on button "Change to pick up" at bounding box center [255, 83] width 37 height 7
click at [242, 77] on div at bounding box center [244, 77] width 8 height 8
click at [116, 183] on div at bounding box center [109, 187] width 65 height 8
click at [223, 183] on div at bounding box center [249, 187] width 65 height 8
click at [368, 183] on div at bounding box center [390, 187] width 65 height 8
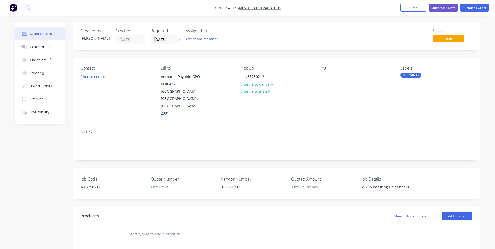
click at [454, 208] on header "Products Show / Hide columns Add product" at bounding box center [276, 216] width 407 height 19
click at [454, 212] on button "Add product" at bounding box center [457, 216] width 30 height 8
click at [441, 225] on div "Product catalogue" at bounding box center [447, 229] width 40 height 8
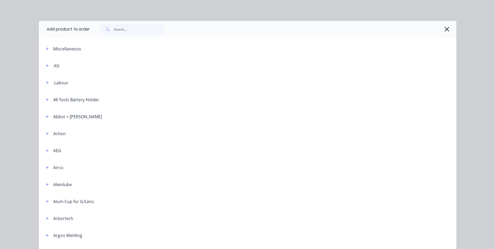
click at [47, 62] on header ".Kit" at bounding box center [247, 65] width 417 height 17
click at [46, 64] on icon "button" at bounding box center [47, 66] width 3 height 4
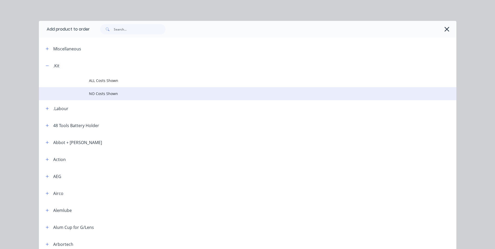
click at [96, 92] on span "NO Costs Shown" at bounding box center [236, 93] width 294 height 5
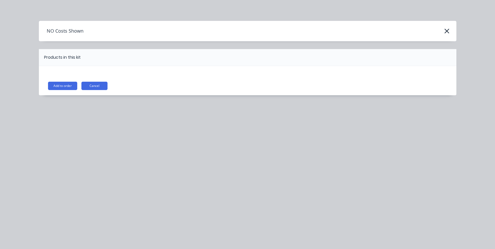
click at [63, 80] on div "Add to order Cancel" at bounding box center [247, 80] width 417 height 29
click at [63, 83] on button "Add to order" at bounding box center [62, 86] width 29 height 8
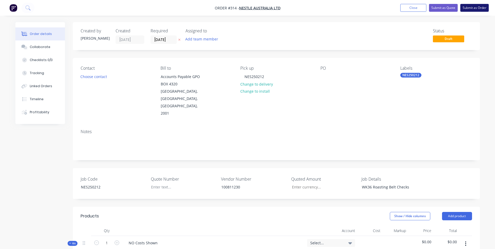
click at [470, 5] on button "Submit as Order" at bounding box center [474, 8] width 28 height 8
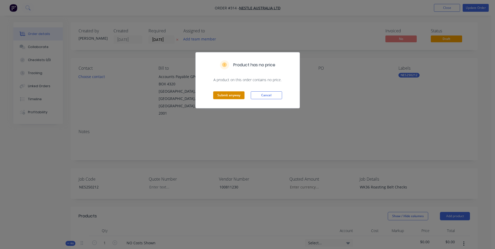
click at [230, 93] on button "Submit anyway" at bounding box center [228, 95] width 31 height 8
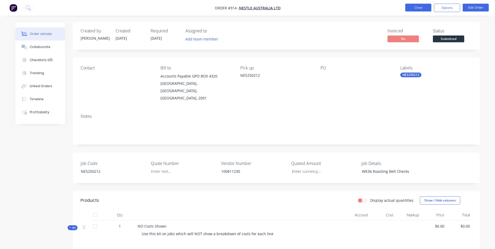
click at [413, 7] on button "Close" at bounding box center [418, 8] width 26 height 8
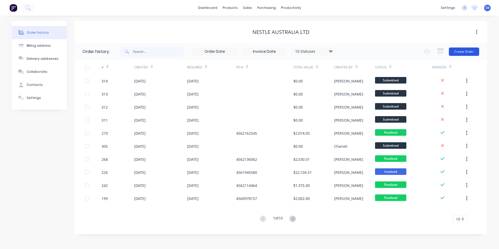
click at [456, 53] on button "Create Order" at bounding box center [464, 51] width 30 height 8
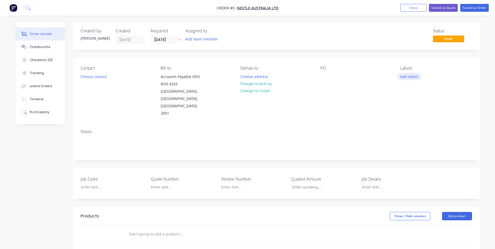
click at [402, 77] on button "Add labels" at bounding box center [409, 76] width 24 height 7
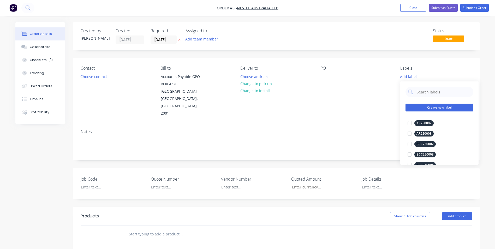
click at [421, 105] on button "Create new label" at bounding box center [439, 108] width 68 height 8
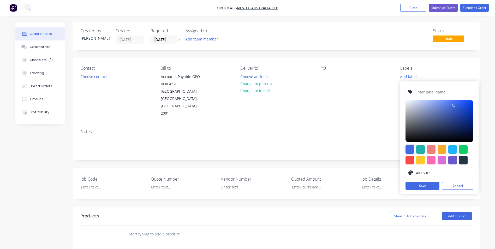
click at [410, 148] on div at bounding box center [409, 149] width 9 height 9
click at [424, 92] on input "text" at bounding box center [443, 92] width 56 height 10
click at [416, 188] on button "Save" at bounding box center [422, 186] width 34 height 8
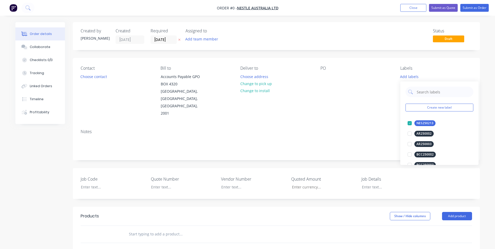
click at [282, 111] on div "Order details Collaborate Checklists 0/0 Tracking Linked Orders Timeline Profit…" at bounding box center [247, 199] width 475 height 354
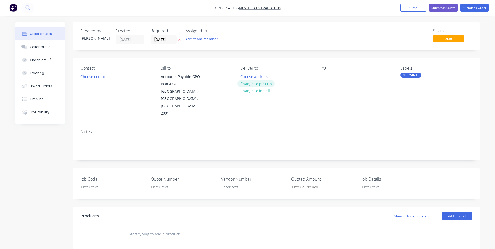
click at [258, 84] on button "Change to pick up" at bounding box center [255, 83] width 37 height 7
click at [248, 76] on div at bounding box center [244, 77] width 8 height 8
click at [118, 183] on div at bounding box center [109, 187] width 65 height 8
click at [223, 183] on div at bounding box center [249, 187] width 65 height 8
click at [369, 183] on div at bounding box center [390, 187] width 65 height 8
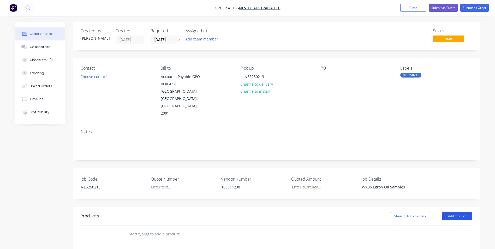
click at [460, 212] on button "Add product" at bounding box center [457, 216] width 30 height 8
click at [443, 224] on button "Product catalogue" at bounding box center [447, 229] width 50 height 10
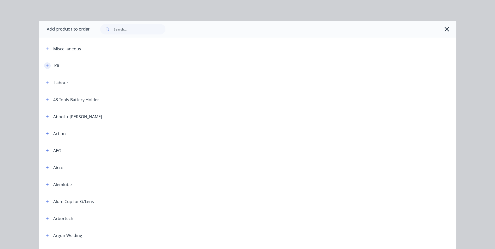
click at [46, 65] on icon "button" at bounding box center [47, 66] width 3 height 4
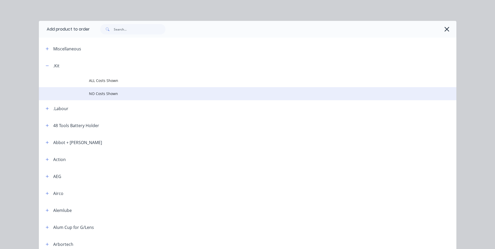
click at [107, 90] on td "NO Costs Shown" at bounding box center [272, 93] width 367 height 13
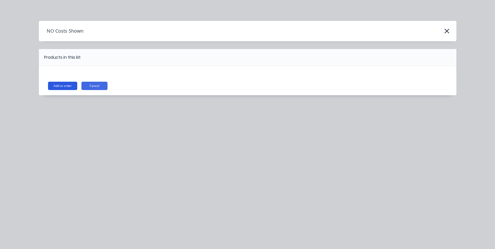
click at [69, 86] on button "Add to order" at bounding box center [62, 86] width 29 height 8
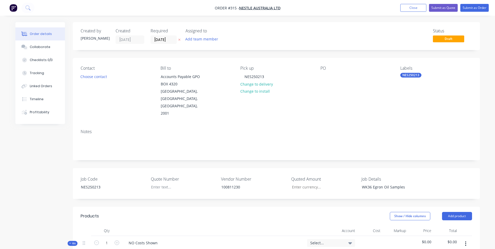
click at [469, 2] on nav "Order #315 - Nestle Australia Ltd Add product Close Submit as Quote Submit as O…" at bounding box center [247, 8] width 495 height 16
click at [468, 8] on button "Submit as Order" at bounding box center [474, 8] width 28 height 8
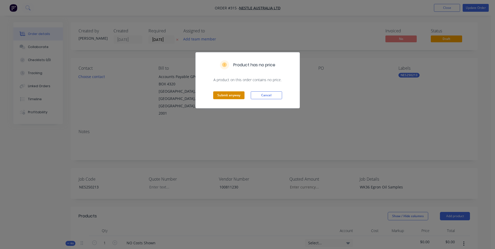
click at [223, 95] on button "Submit anyway" at bounding box center [228, 95] width 31 height 8
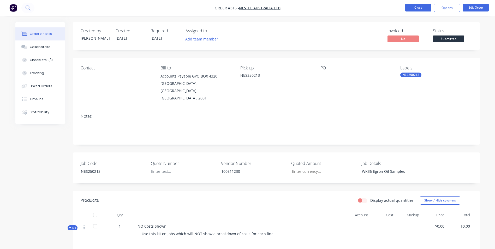
click at [413, 8] on button "Close" at bounding box center [418, 8] width 26 height 8
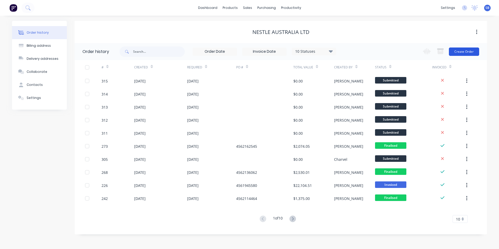
click at [458, 51] on button "Create Order" at bounding box center [464, 51] width 30 height 8
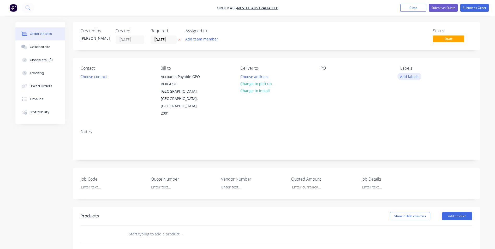
click at [406, 73] on button "Add labels" at bounding box center [409, 76] width 24 height 7
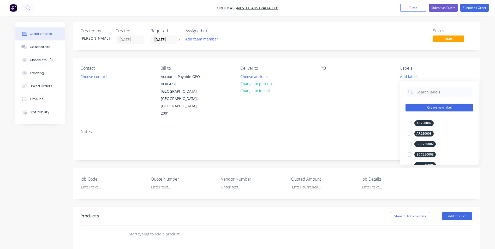
click at [421, 109] on button "Create new label" at bounding box center [439, 108] width 68 height 8
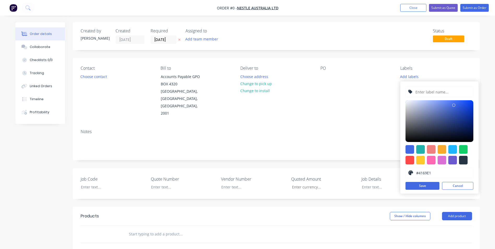
click at [414, 149] on div at bounding box center [439, 154] width 68 height 19
click at [411, 148] on div at bounding box center [409, 149] width 9 height 9
click at [433, 92] on input "text" at bounding box center [443, 92] width 56 height 10
click at [425, 187] on button "Save" at bounding box center [422, 186] width 34 height 8
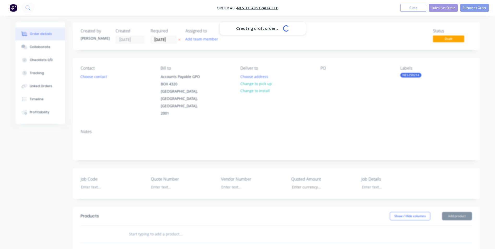
click at [319, 109] on div "Creating draft order... Loading... Order details Collaborate Checklists 0/0 Tra…" at bounding box center [247, 199] width 475 height 354
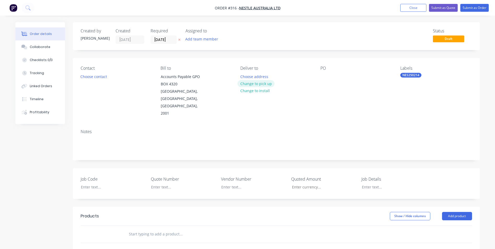
click at [259, 83] on button "Change to pick up" at bounding box center [255, 83] width 37 height 7
click at [242, 79] on div at bounding box center [244, 77] width 8 height 8
click at [110, 183] on div at bounding box center [109, 187] width 65 height 8
click at [236, 183] on div "1008" at bounding box center [249, 187] width 65 height 8
click at [364, 183] on div at bounding box center [390, 187] width 65 height 8
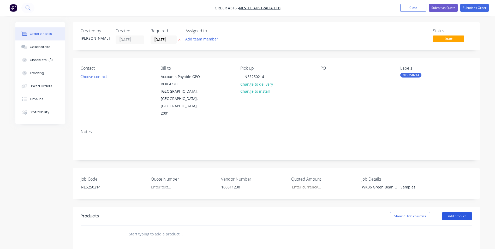
click at [456, 212] on button "Add product" at bounding box center [457, 216] width 30 height 8
click at [448, 225] on div "Product catalogue" at bounding box center [447, 229] width 40 height 8
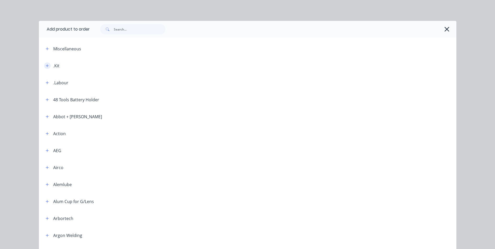
click at [46, 65] on icon "button" at bounding box center [47, 65] width 3 height 3
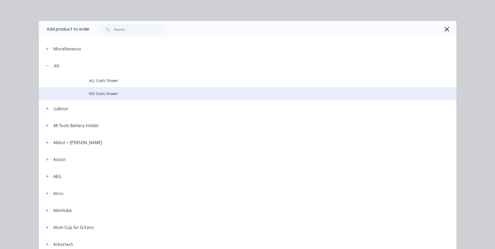
click at [93, 92] on span "NO Costs Shown" at bounding box center [236, 93] width 294 height 5
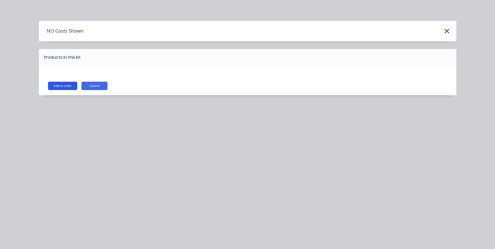
click at [72, 85] on button "Add to order" at bounding box center [62, 86] width 29 height 8
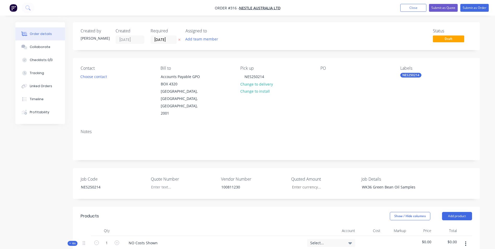
click at [476, 4] on nav "Order #316 - Nestle Australia Ltd Add product Close Submit as Quote Submit as O…" at bounding box center [247, 8] width 495 height 16
click at [476, 5] on button "Submit as Order" at bounding box center [474, 8] width 28 height 8
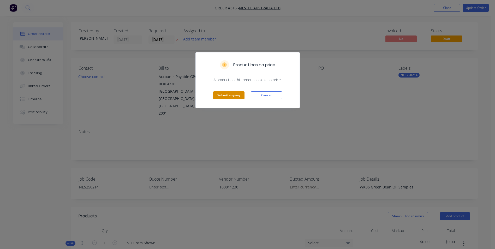
click at [231, 96] on button "Submit anyway" at bounding box center [228, 95] width 31 height 8
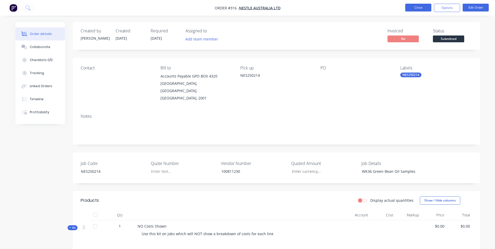
click at [420, 9] on button "Close" at bounding box center [418, 8] width 26 height 8
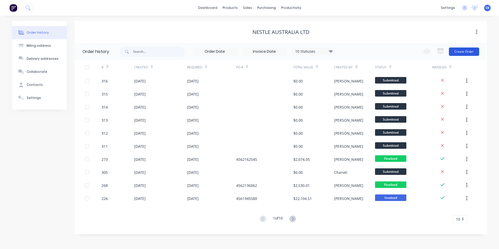
click at [470, 50] on button "Create Order" at bounding box center [464, 51] width 30 height 8
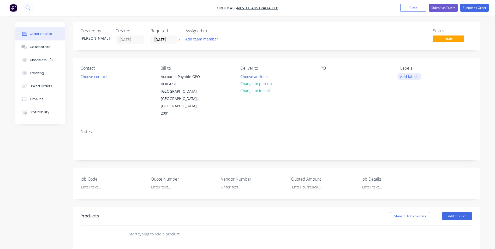
click at [409, 75] on button "Add labels" at bounding box center [409, 76] width 24 height 7
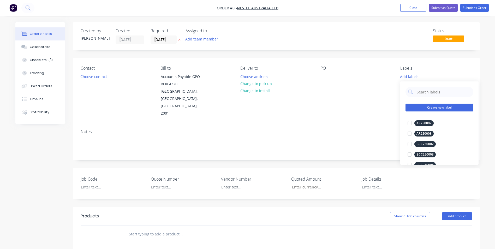
click at [419, 107] on button "Create new label" at bounding box center [439, 108] width 68 height 8
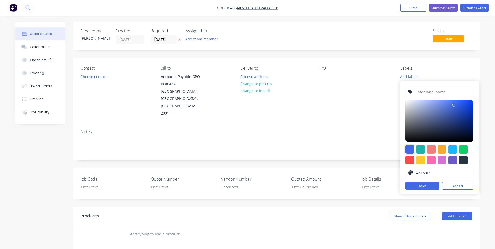
click at [409, 147] on div at bounding box center [409, 149] width 9 height 9
click at [436, 92] on input "text" at bounding box center [443, 92] width 56 height 10
type input "n"
type input "NES250215"
click at [422, 186] on button "Save" at bounding box center [422, 186] width 34 height 8
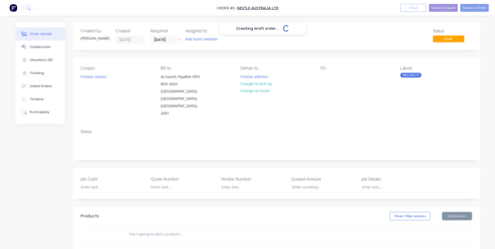
click at [356, 111] on div "Creating draft order... Loading... Order details Collaborate Checklists 0/0 Tra…" at bounding box center [247, 199] width 475 height 354
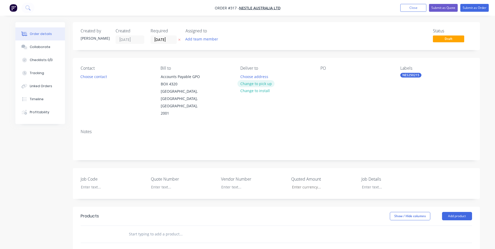
click at [260, 85] on button "Change to pick up" at bounding box center [255, 83] width 37 height 7
click at [242, 78] on div at bounding box center [244, 77] width 8 height 8
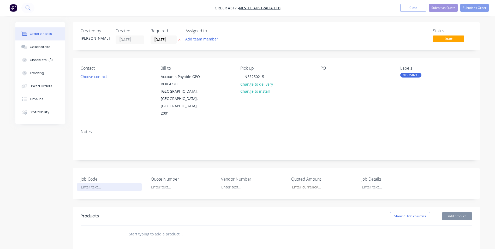
click at [104, 183] on div at bounding box center [109, 187] width 65 height 8
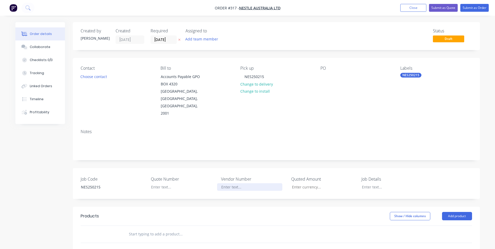
click at [245, 183] on div at bounding box center [249, 187] width 65 height 8
click at [373, 183] on div at bounding box center [390, 187] width 65 height 8
click at [455, 212] on button "Add product" at bounding box center [457, 216] width 30 height 8
click at [439, 225] on div "Product catalogue" at bounding box center [447, 229] width 40 height 8
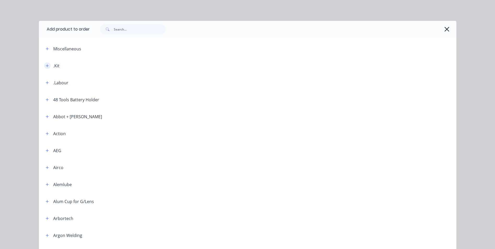
click at [46, 65] on icon "button" at bounding box center [47, 65] width 3 height 3
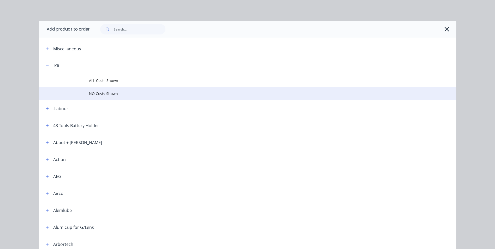
click at [100, 93] on span "NO Costs Shown" at bounding box center [236, 93] width 294 height 5
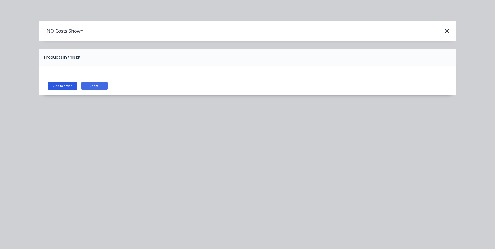
click at [75, 87] on button "Add to order" at bounding box center [62, 86] width 29 height 8
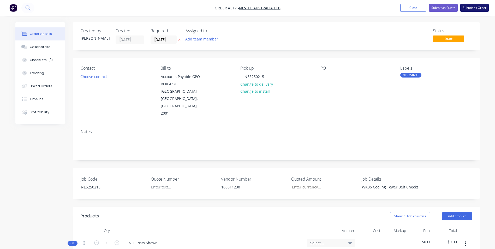
click at [469, 9] on button "Submit as Order" at bounding box center [474, 8] width 28 height 8
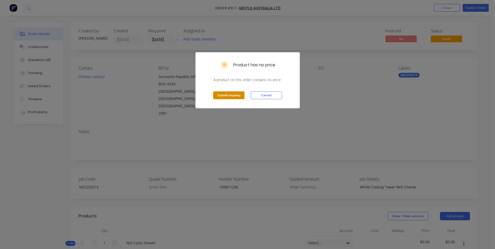
click at [228, 92] on button "Submit anyway" at bounding box center [228, 95] width 31 height 8
